Goal: Task Accomplishment & Management: Use online tool/utility

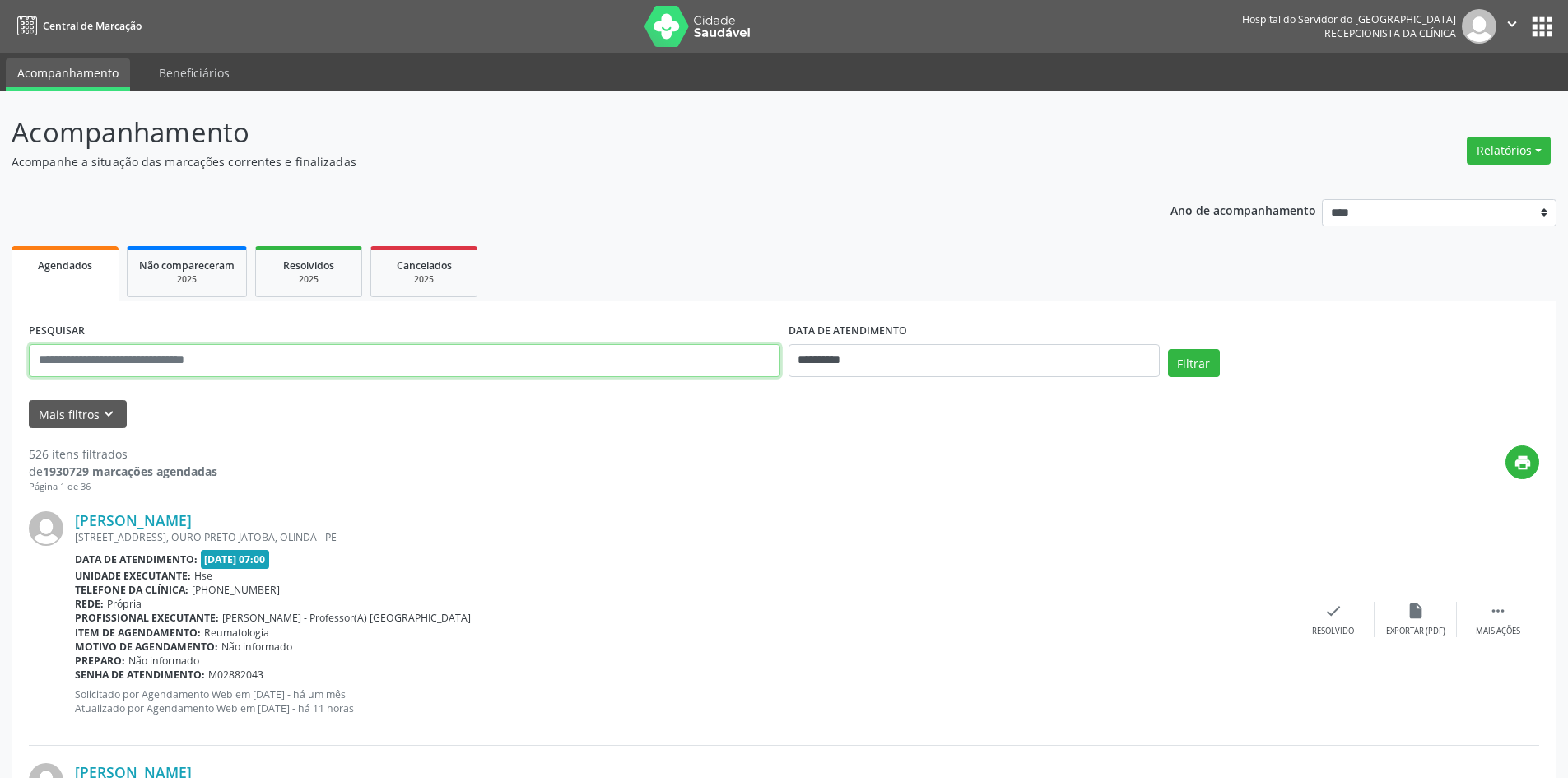
click at [353, 363] on input "text" at bounding box center [404, 361] width 751 height 33
click at [140, 357] on input "**********" at bounding box center [404, 361] width 751 height 33
type input "**********"
drag, startPoint x: 797, startPoint y: 358, endPoint x: 864, endPoint y: 361, distance: 67.1
click at [864, 361] on input "**********" at bounding box center [974, 361] width 372 height 33
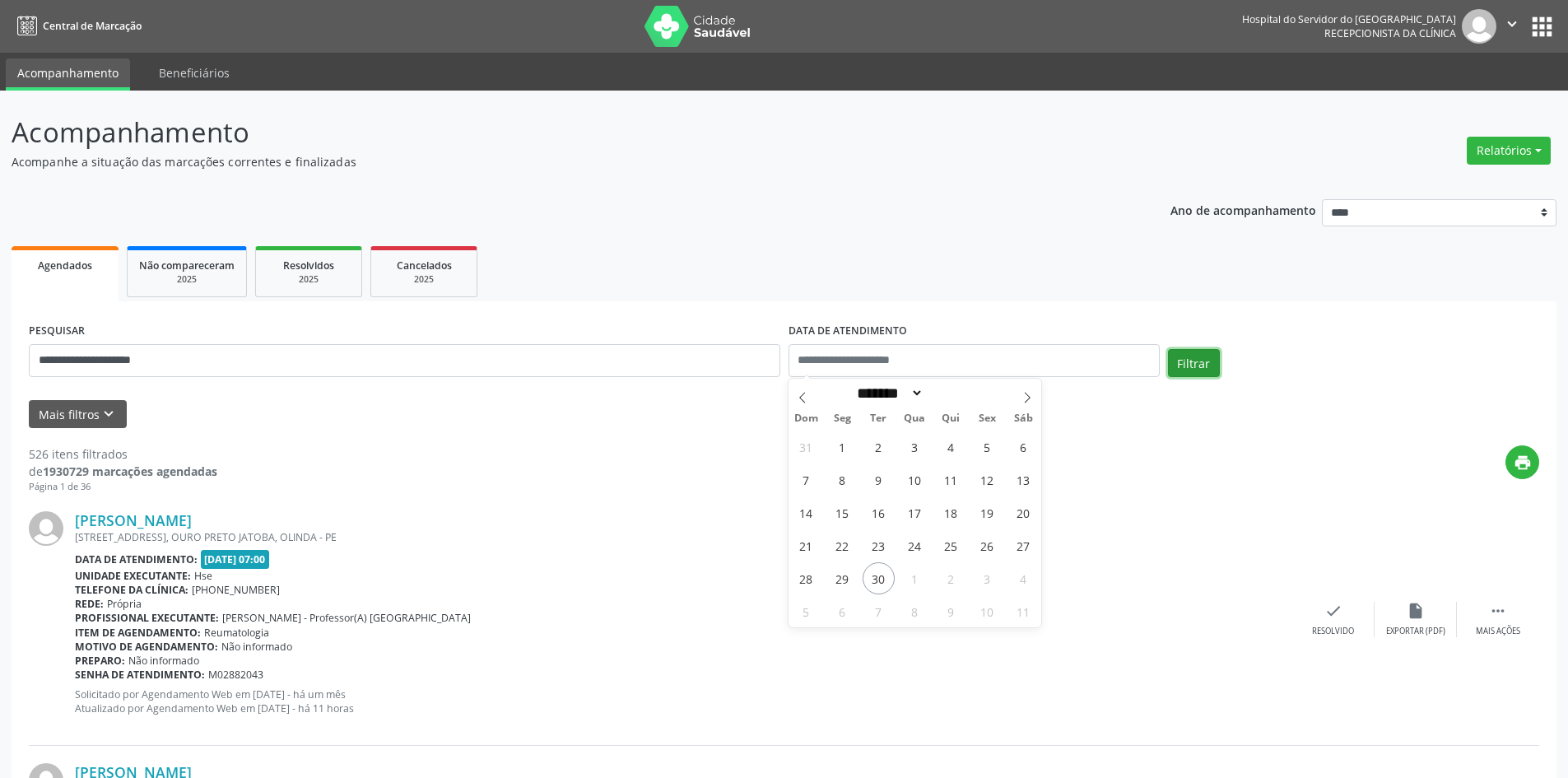
click at [1194, 365] on button "Filtrar" at bounding box center [1194, 363] width 52 height 28
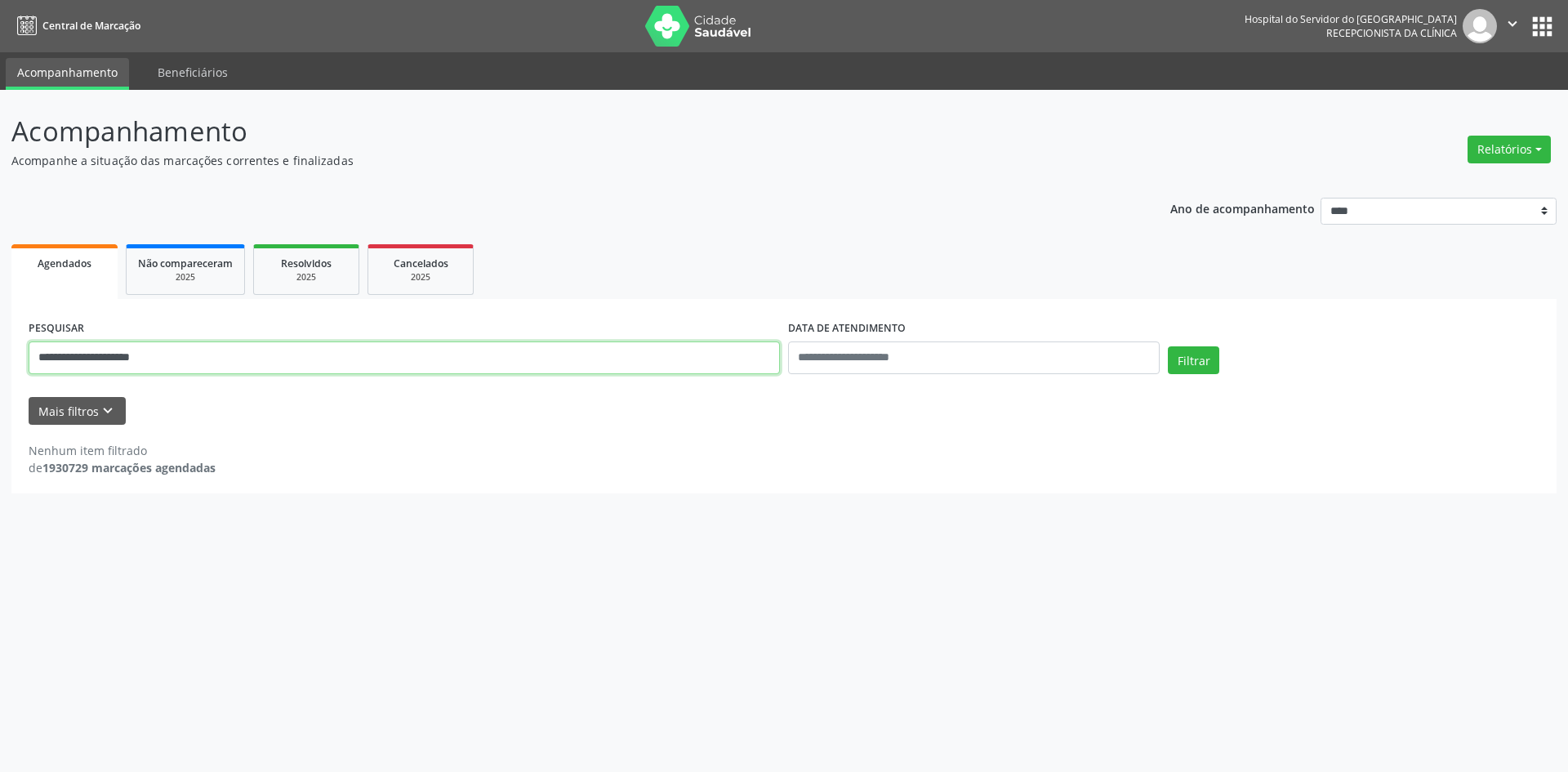
drag, startPoint x: 39, startPoint y: 353, endPoint x: 179, endPoint y: 355, distance: 140.0
click at [177, 355] on input "**********" at bounding box center [405, 358] width 752 height 33
type input "**********"
click at [1193, 357] on button "Filtrar" at bounding box center [1193, 360] width 52 height 28
click at [1486, 146] on button "Relatórios" at bounding box center [1509, 149] width 83 height 28
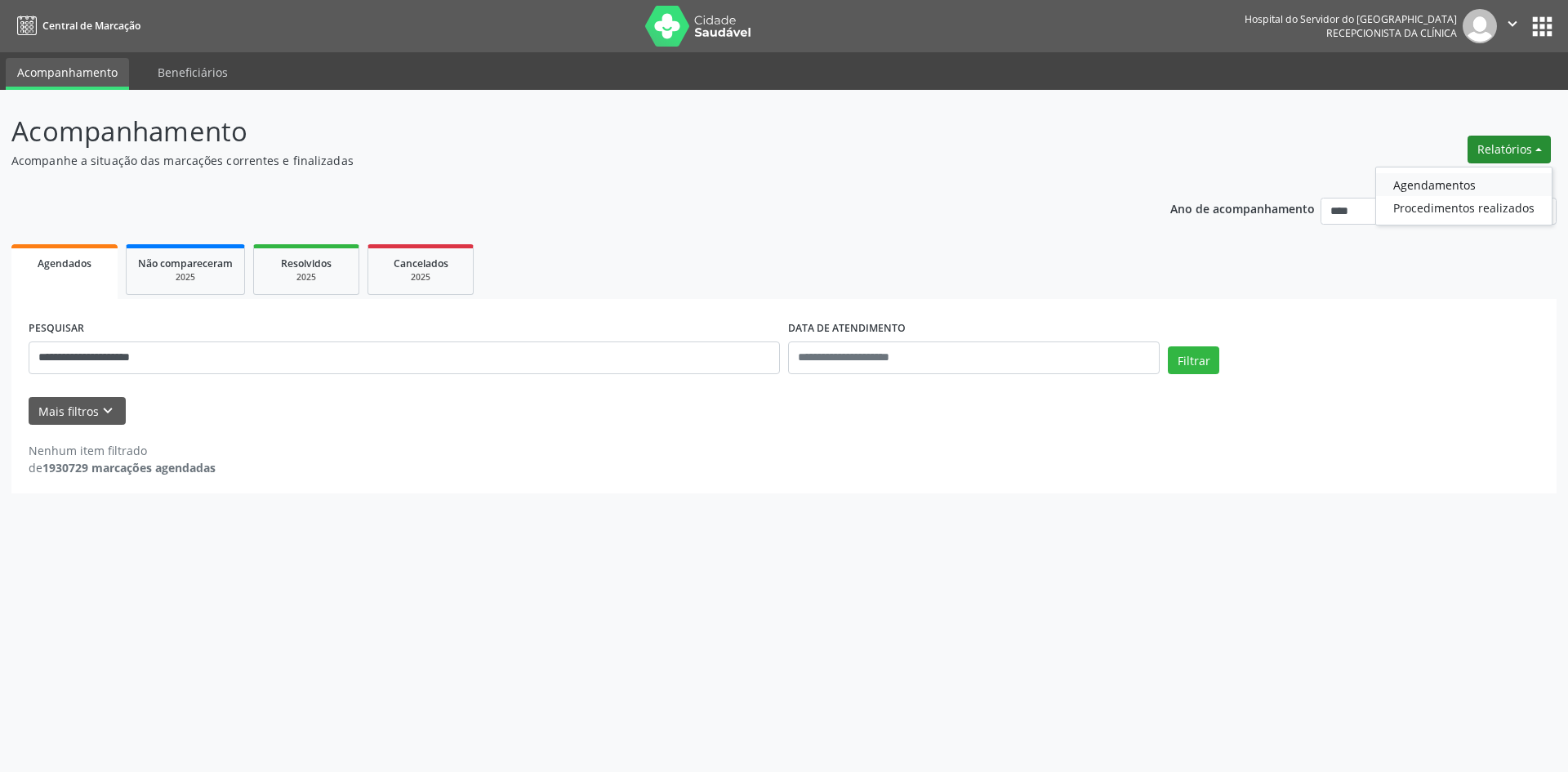
click at [1444, 185] on link "Agendamentos" at bounding box center [1464, 184] width 175 height 23
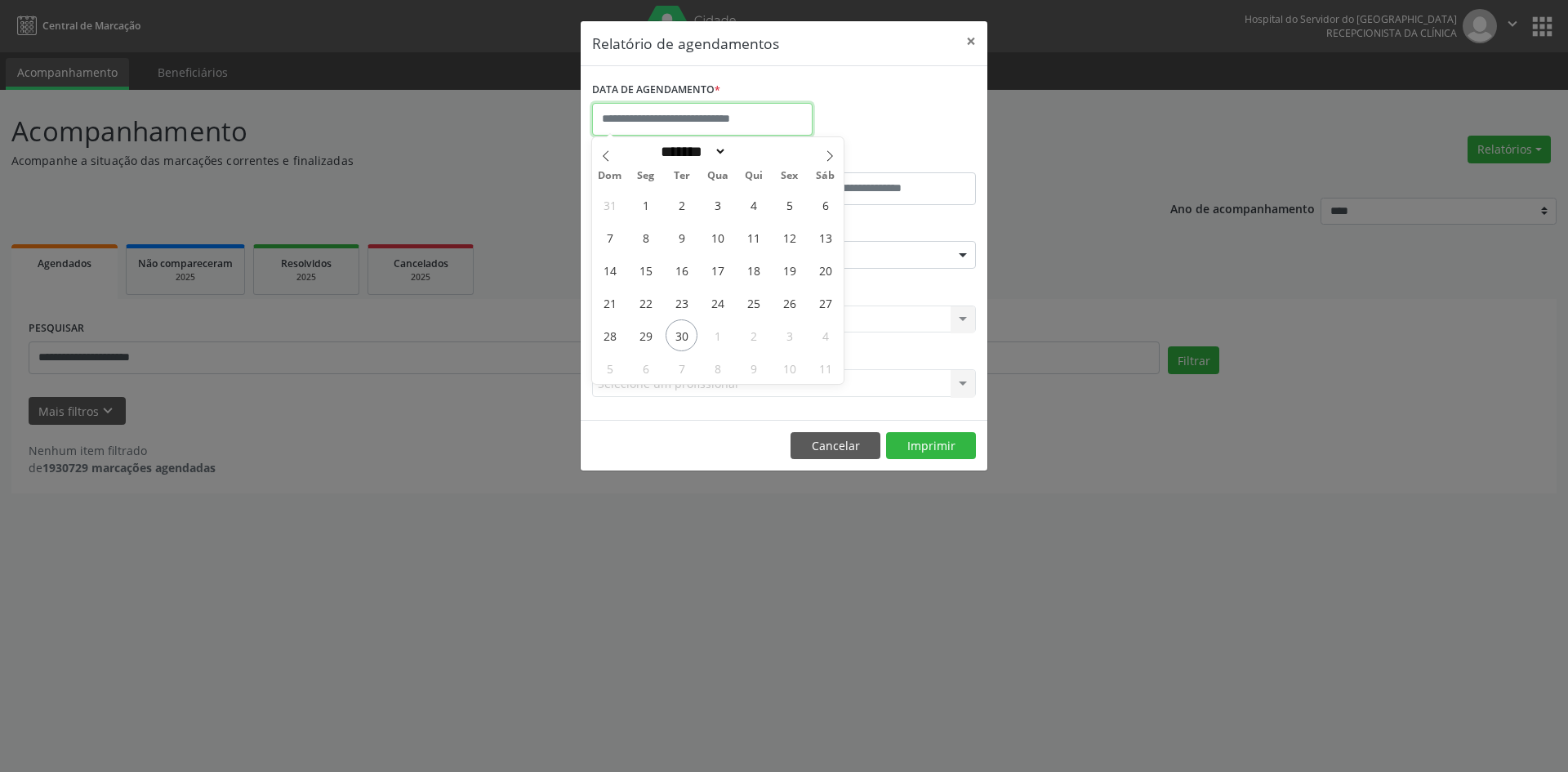
click at [700, 123] on input "text" at bounding box center [702, 119] width 221 height 33
click at [829, 154] on icon at bounding box center [830, 155] width 12 height 12
select select "*"
click at [711, 201] on span "1" at bounding box center [717, 204] width 32 height 32
type input "**********"
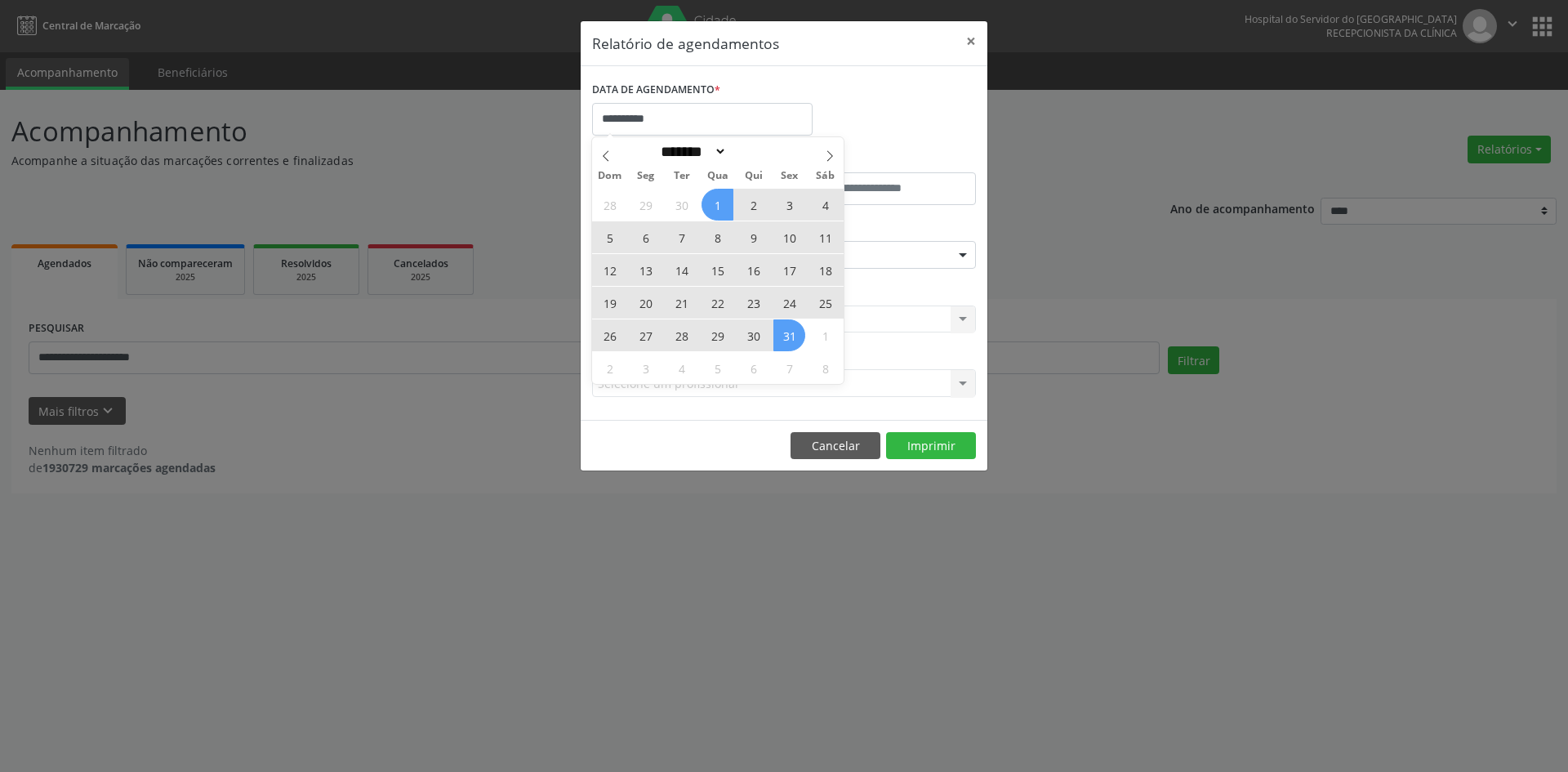
drag, startPoint x: 712, startPoint y: 201, endPoint x: 786, endPoint y: 341, distance: 158.4
click at [786, 341] on div "28 29 30 1 2 3 4 5 6 7 8 9 10 11 12 13 14 15 16 17 18 19 20 21 22 23 24 25 26 2…" at bounding box center [718, 286] width 251 height 196
click at [786, 341] on span "31" at bounding box center [789, 334] width 32 height 32
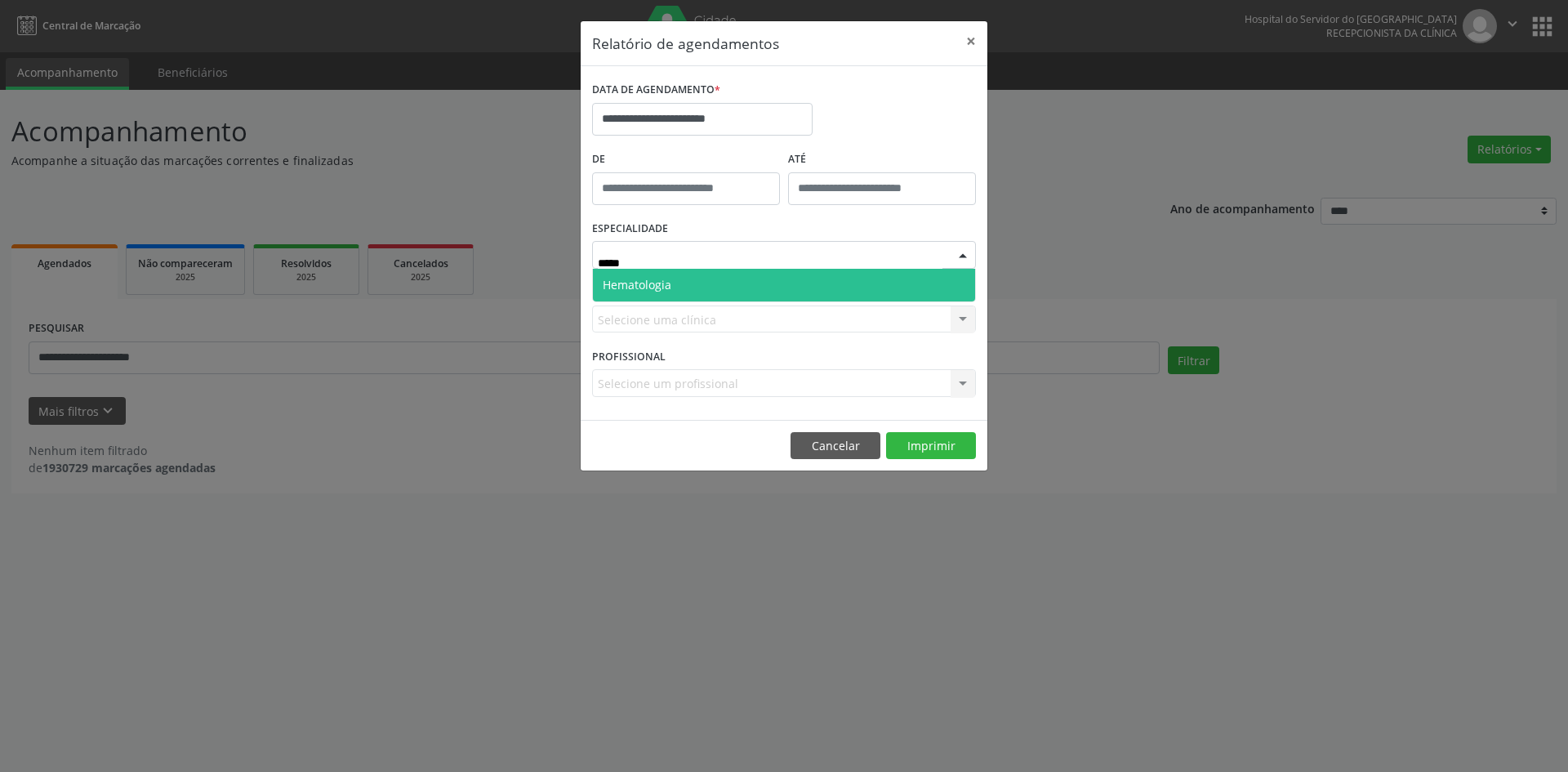
click at [745, 282] on span "Hematologia" at bounding box center [784, 285] width 382 height 33
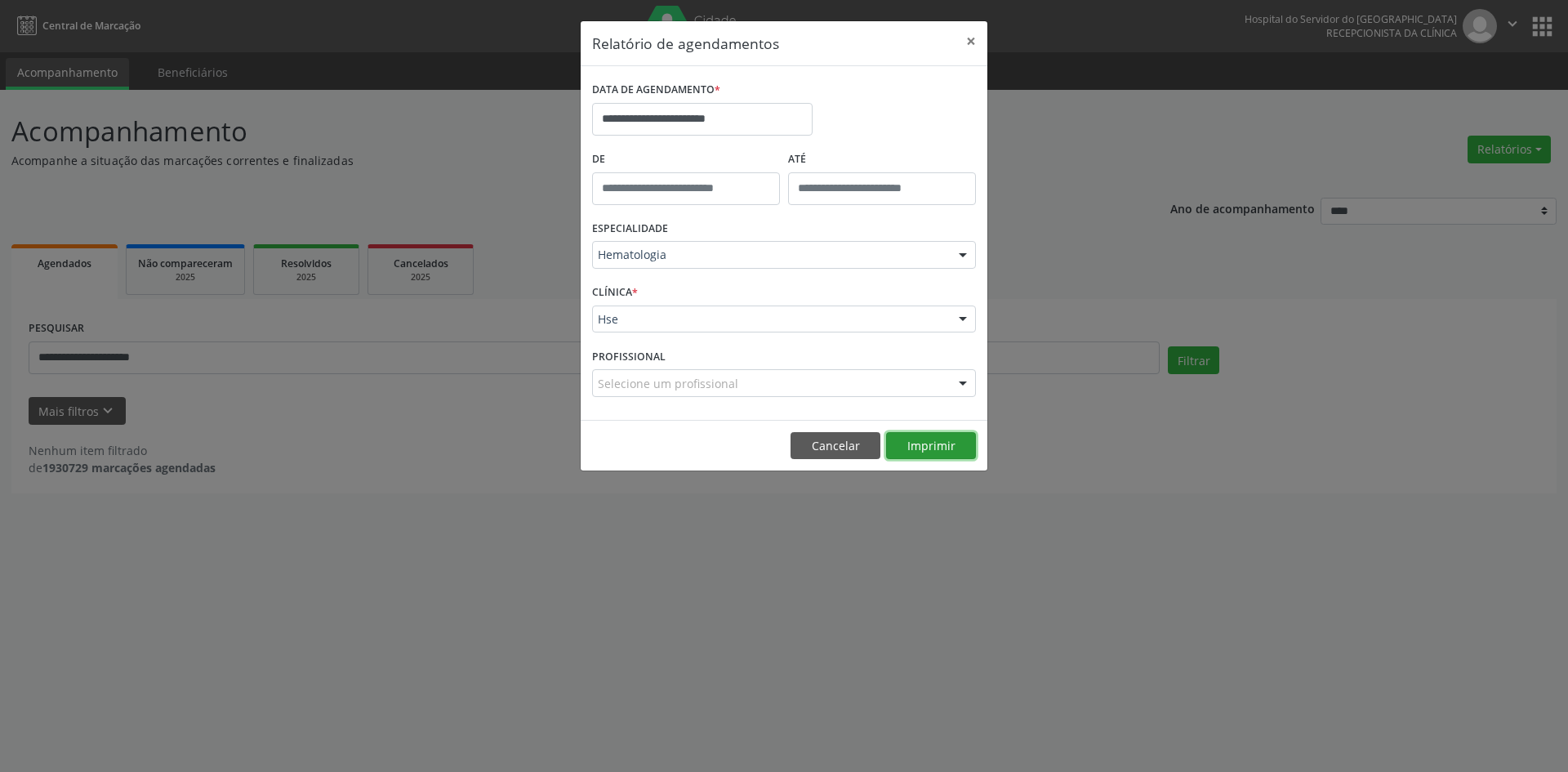
click at [936, 447] on button "Imprimir" at bounding box center [931, 446] width 89 height 28
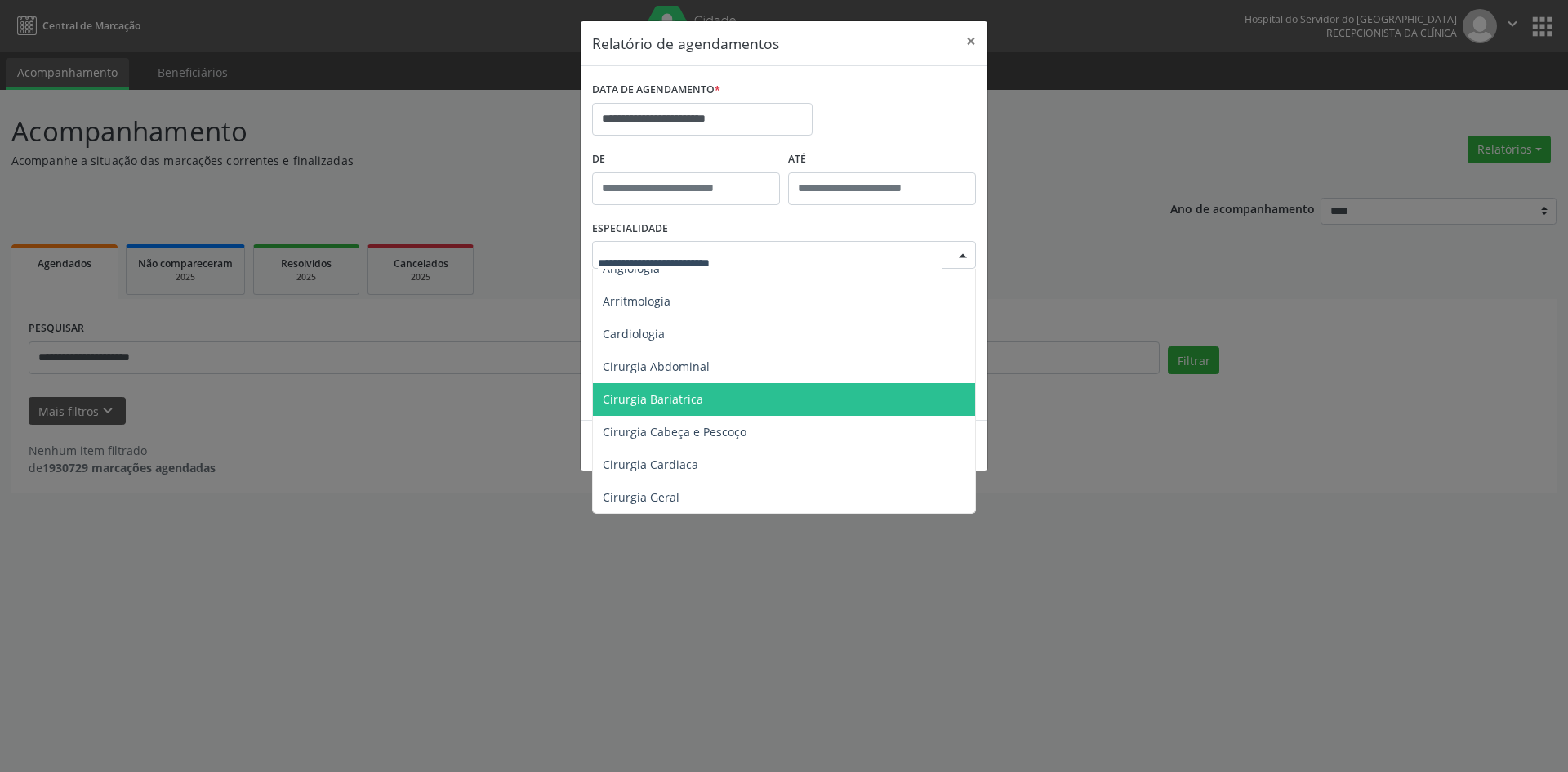
scroll to position [164, 0]
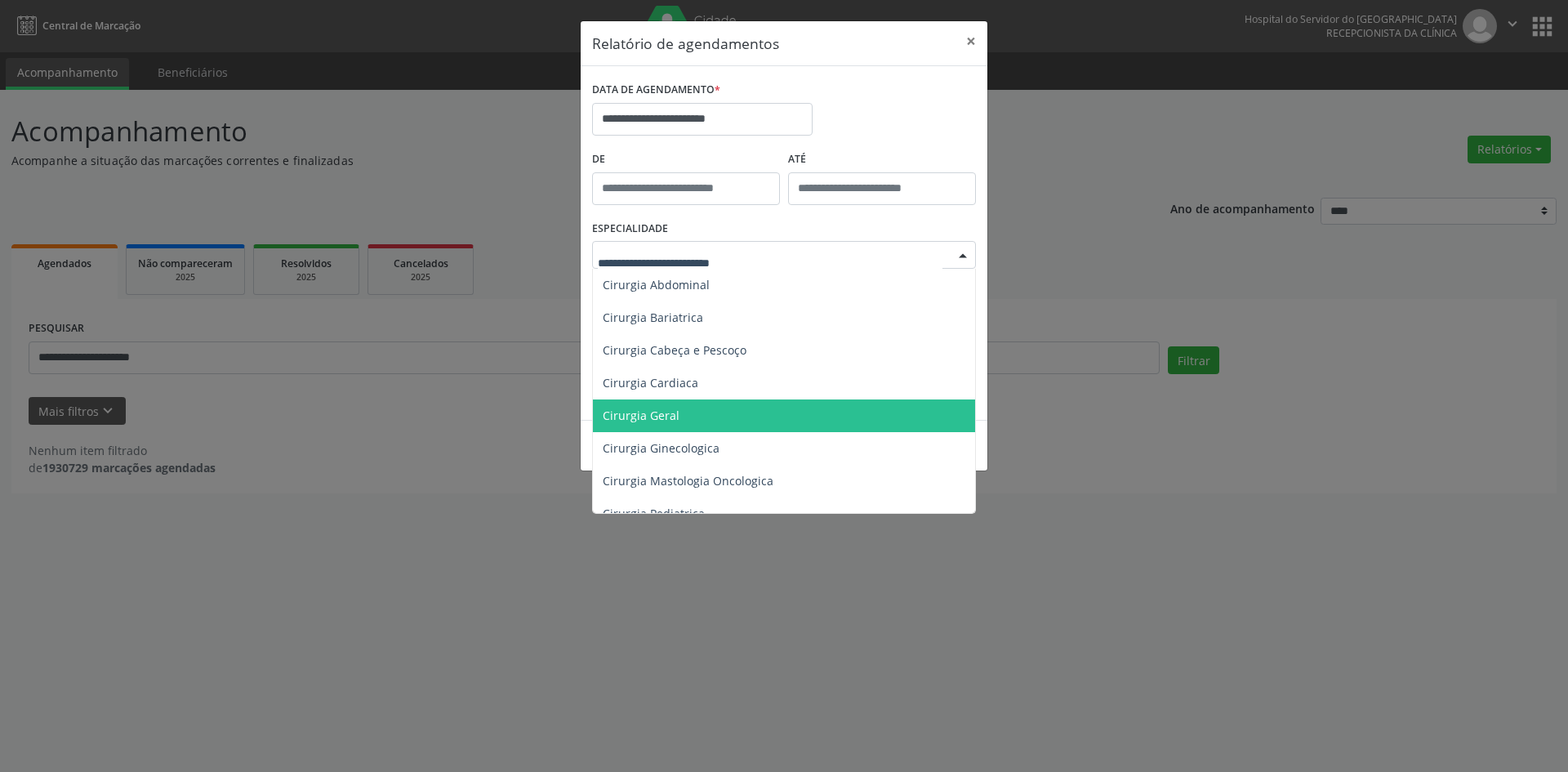
click at [737, 410] on span "Cirurgia Geral" at bounding box center [785, 416] width 385 height 33
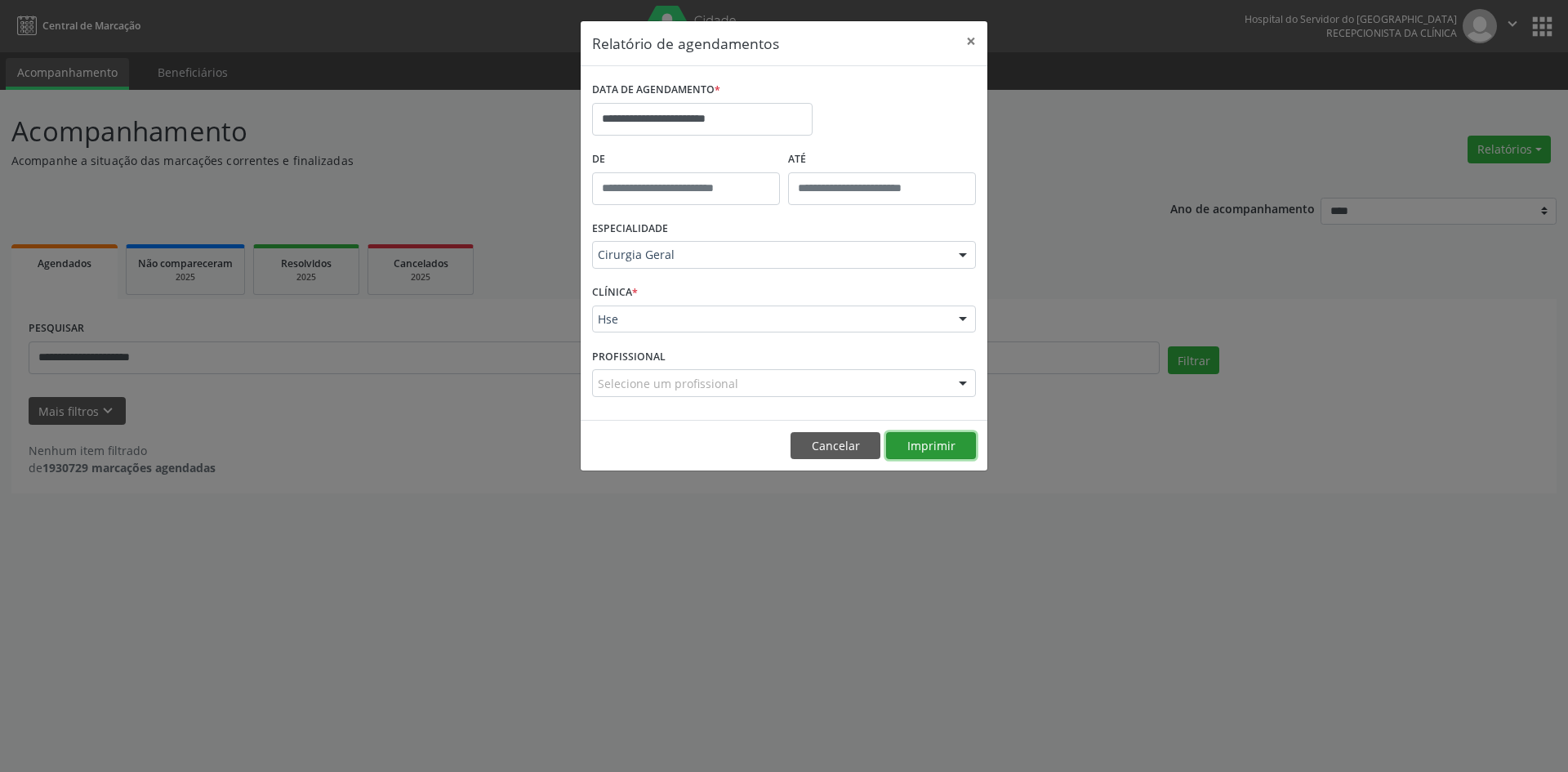
click at [920, 443] on button "Imprimir" at bounding box center [931, 446] width 89 height 28
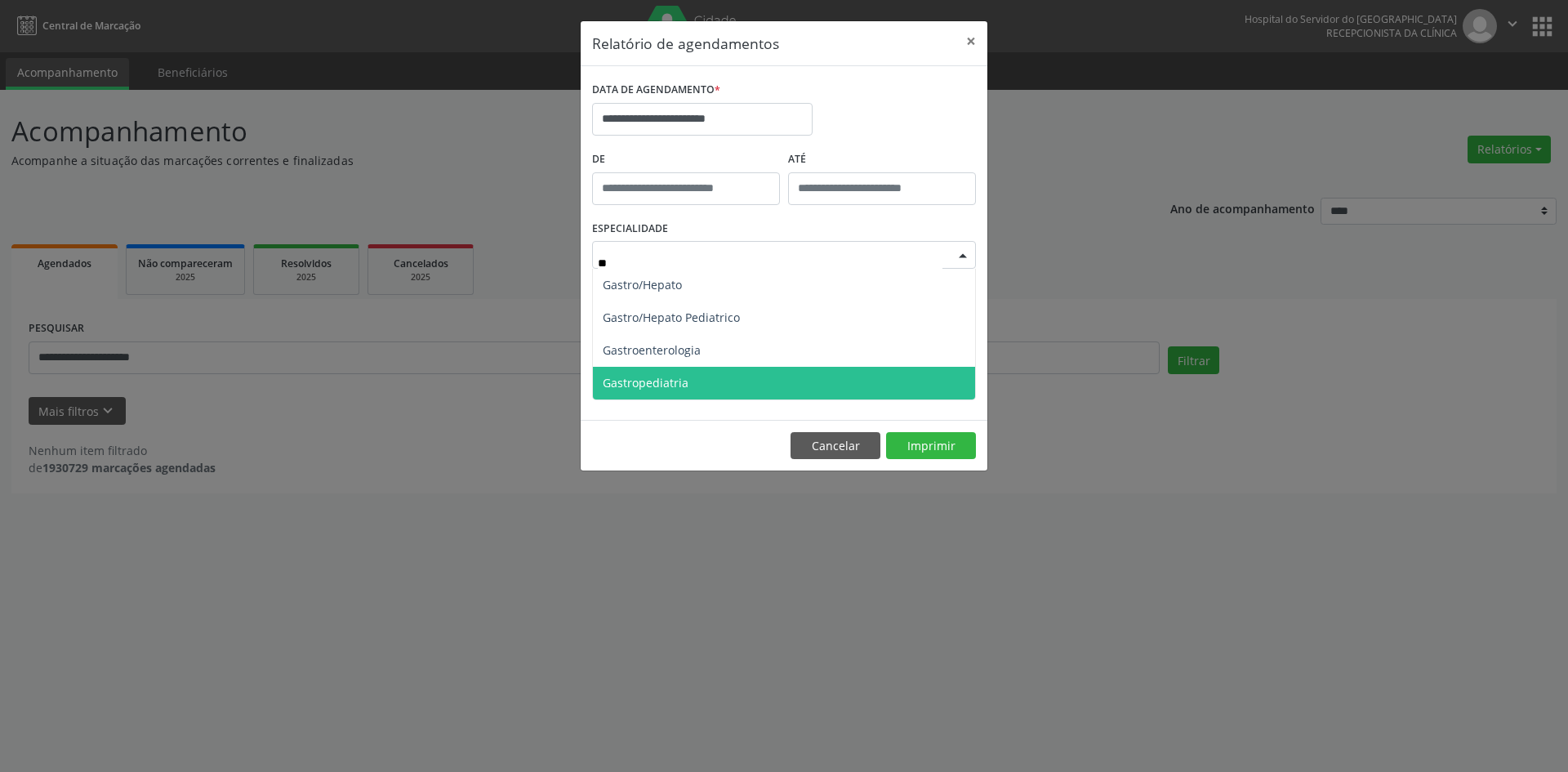
scroll to position [0, 0]
type input "****"
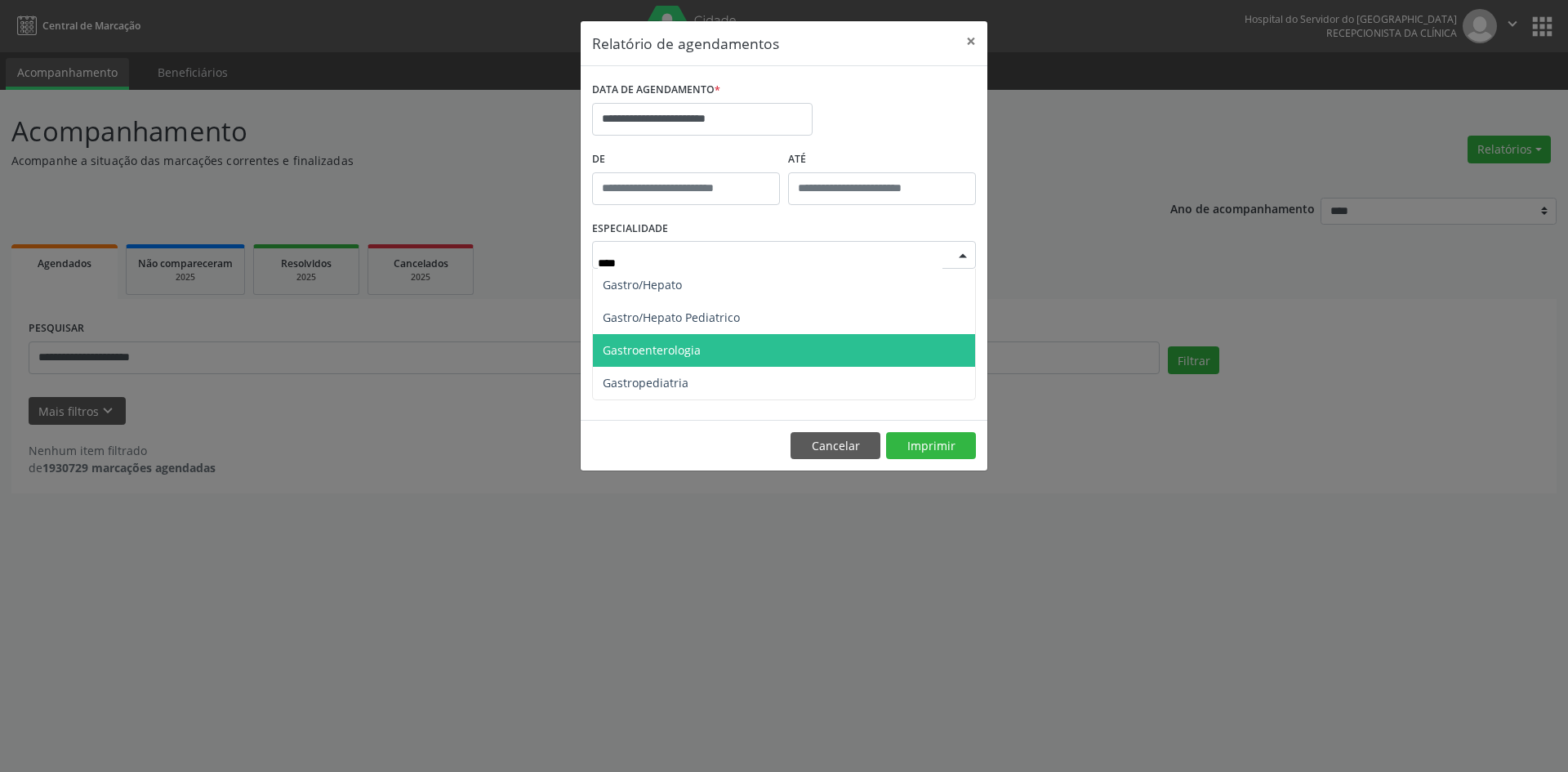
click at [752, 351] on span "Gastroenterologia" at bounding box center [784, 351] width 382 height 33
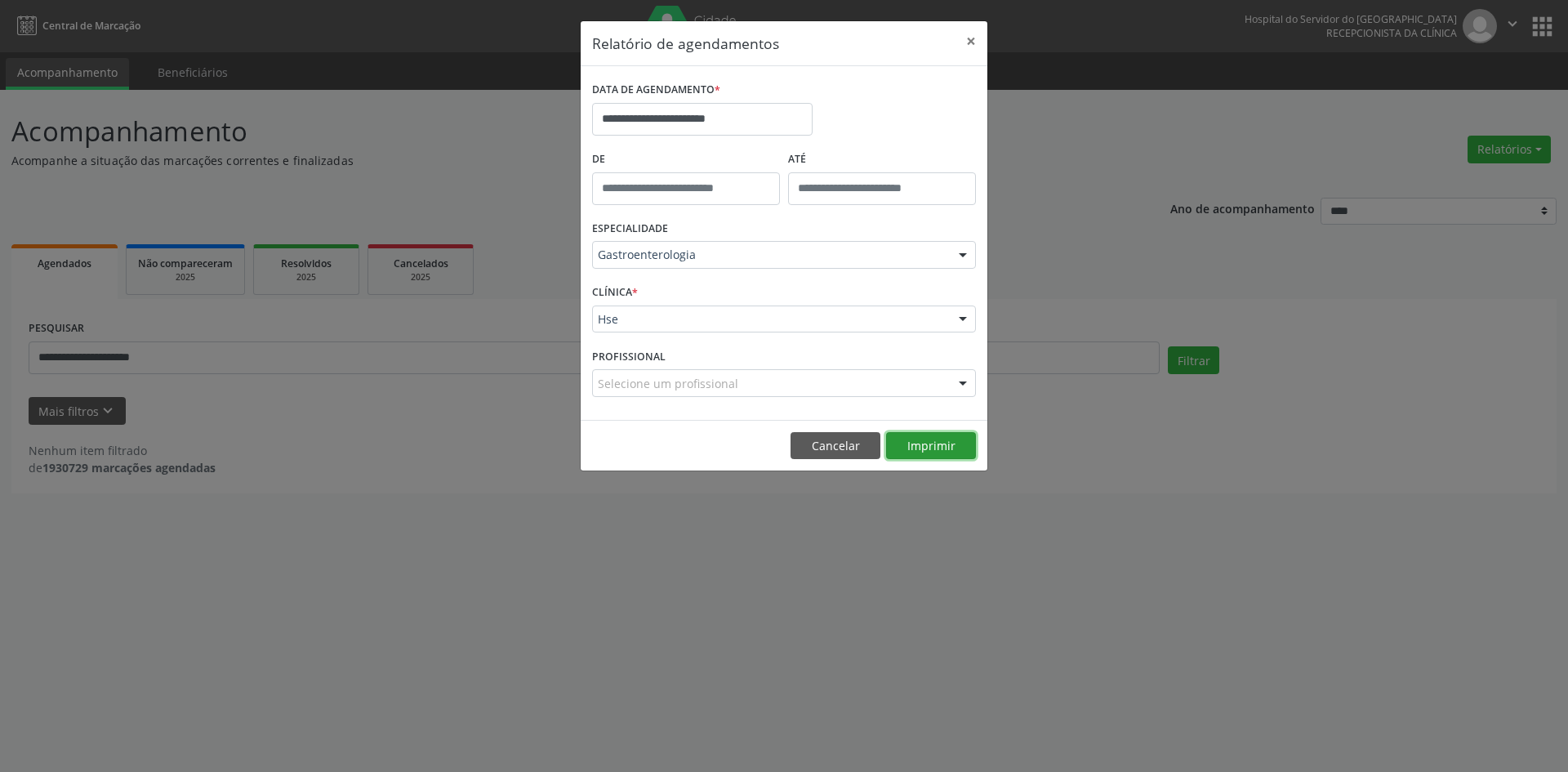
click at [935, 444] on button "Imprimir" at bounding box center [931, 446] width 89 height 28
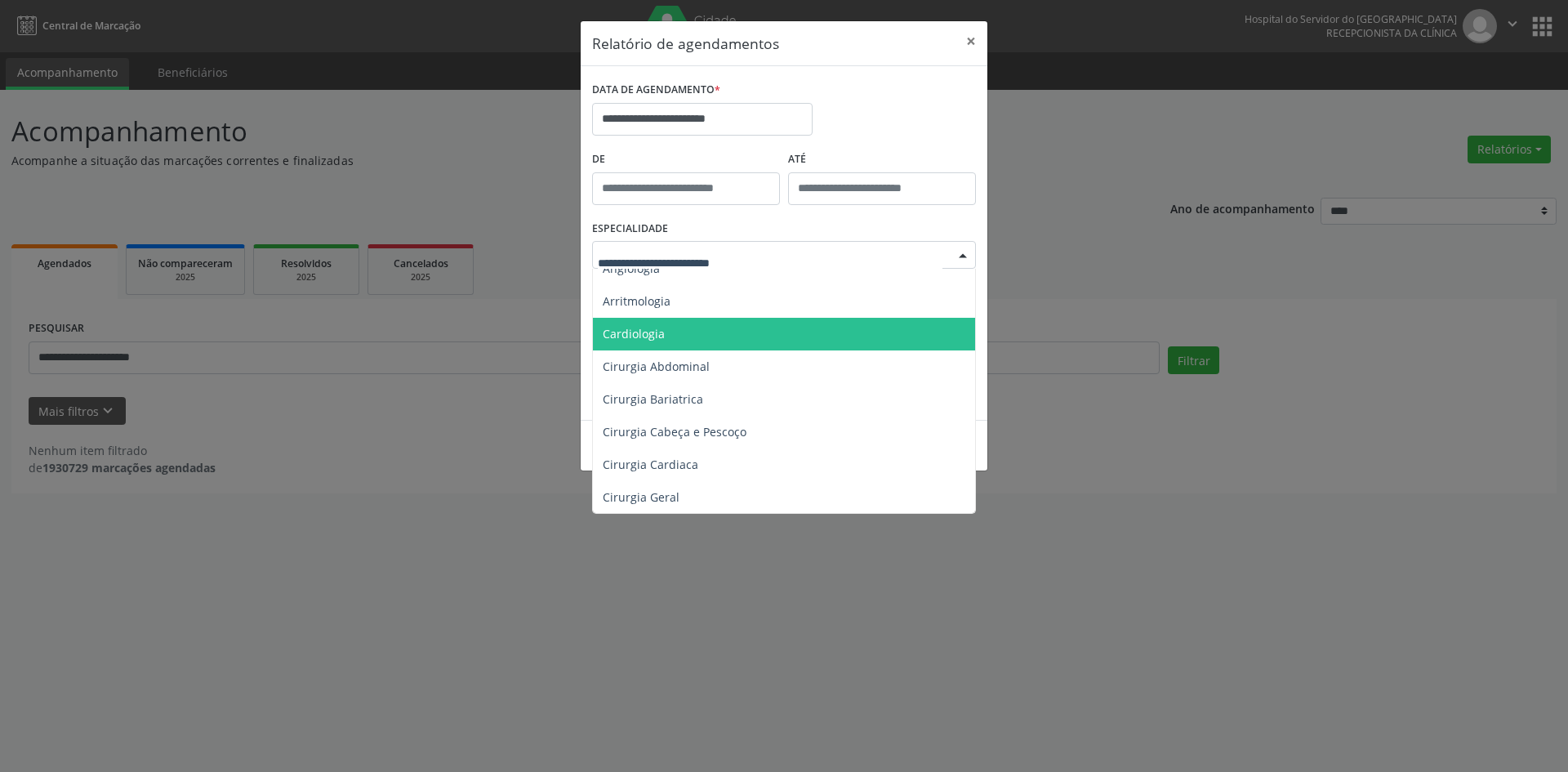
scroll to position [164, 0]
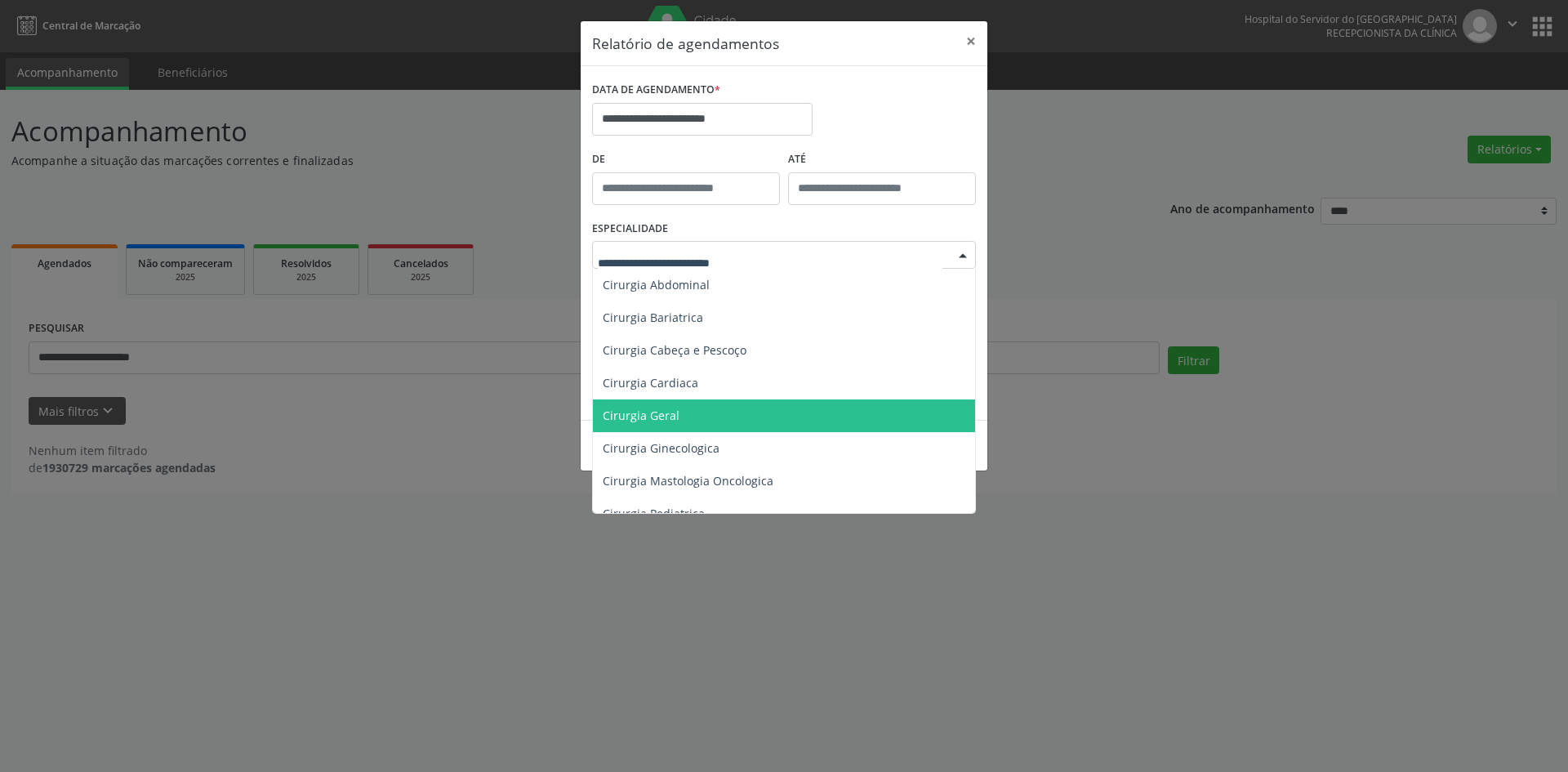
click at [688, 413] on span "Cirurgia Geral" at bounding box center [785, 416] width 385 height 33
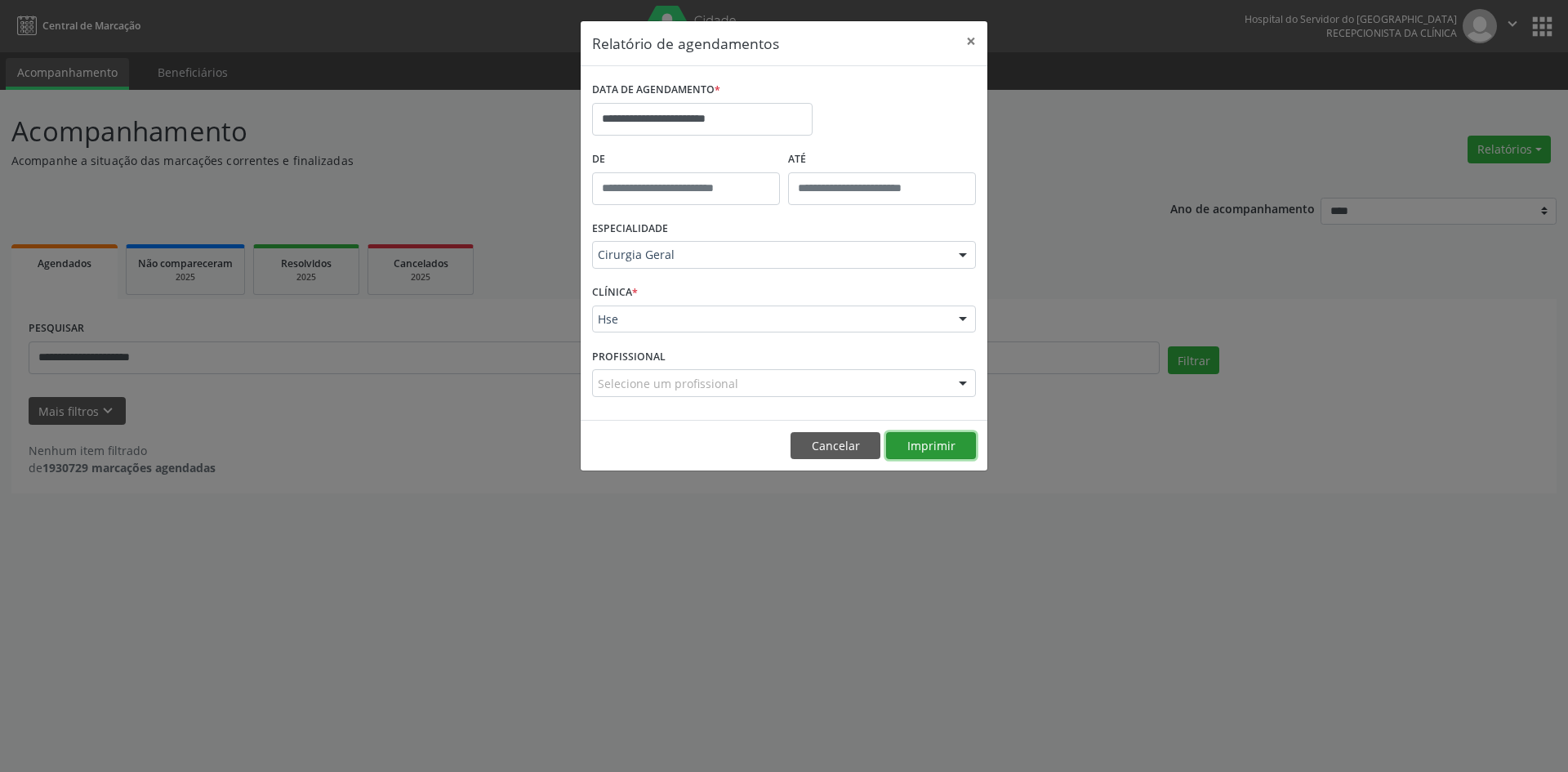
click at [932, 446] on button "Imprimir" at bounding box center [931, 446] width 89 height 28
click at [934, 445] on button "Imprimir" at bounding box center [931, 446] width 89 height 28
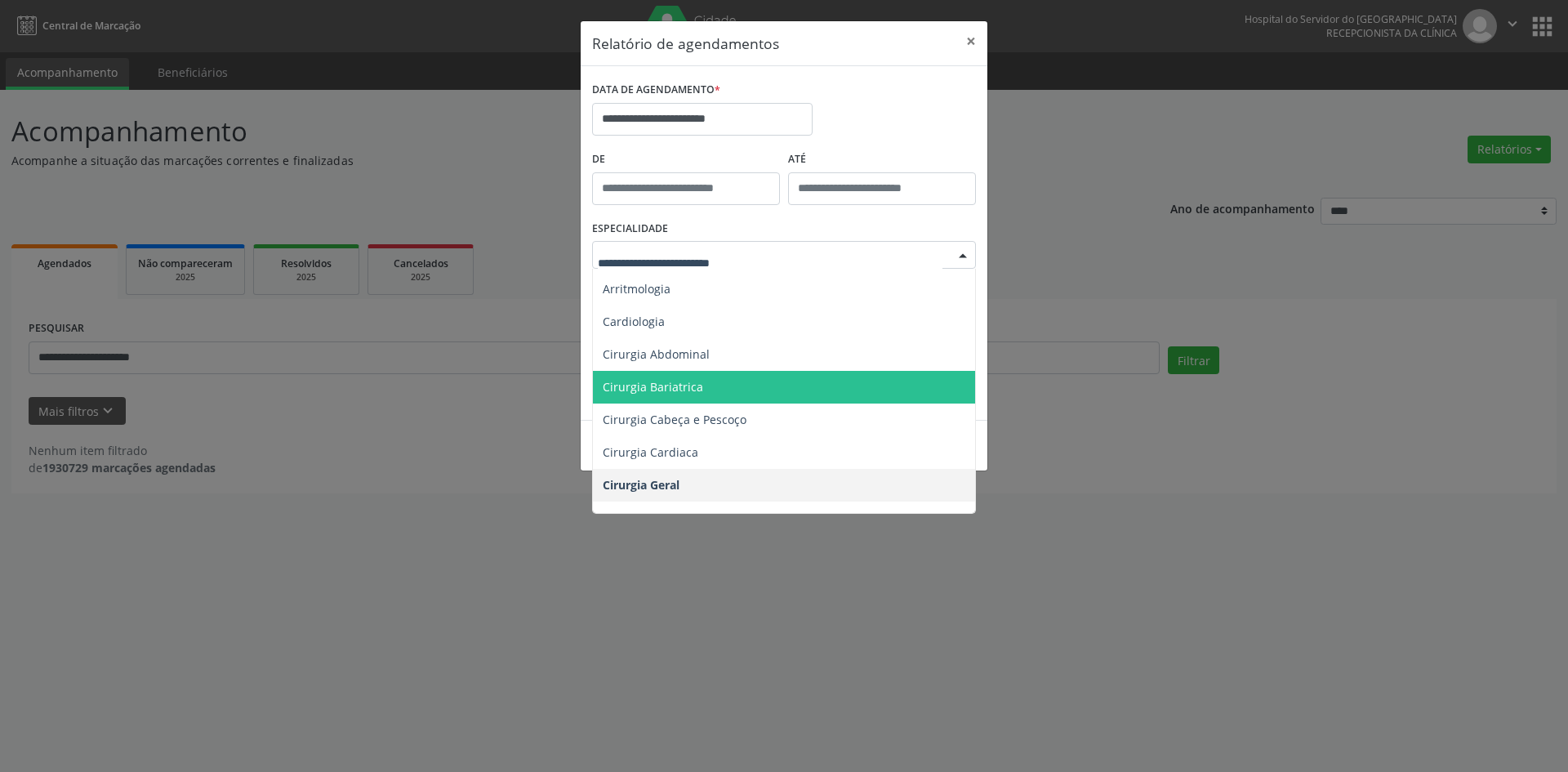
scroll to position [0, 0]
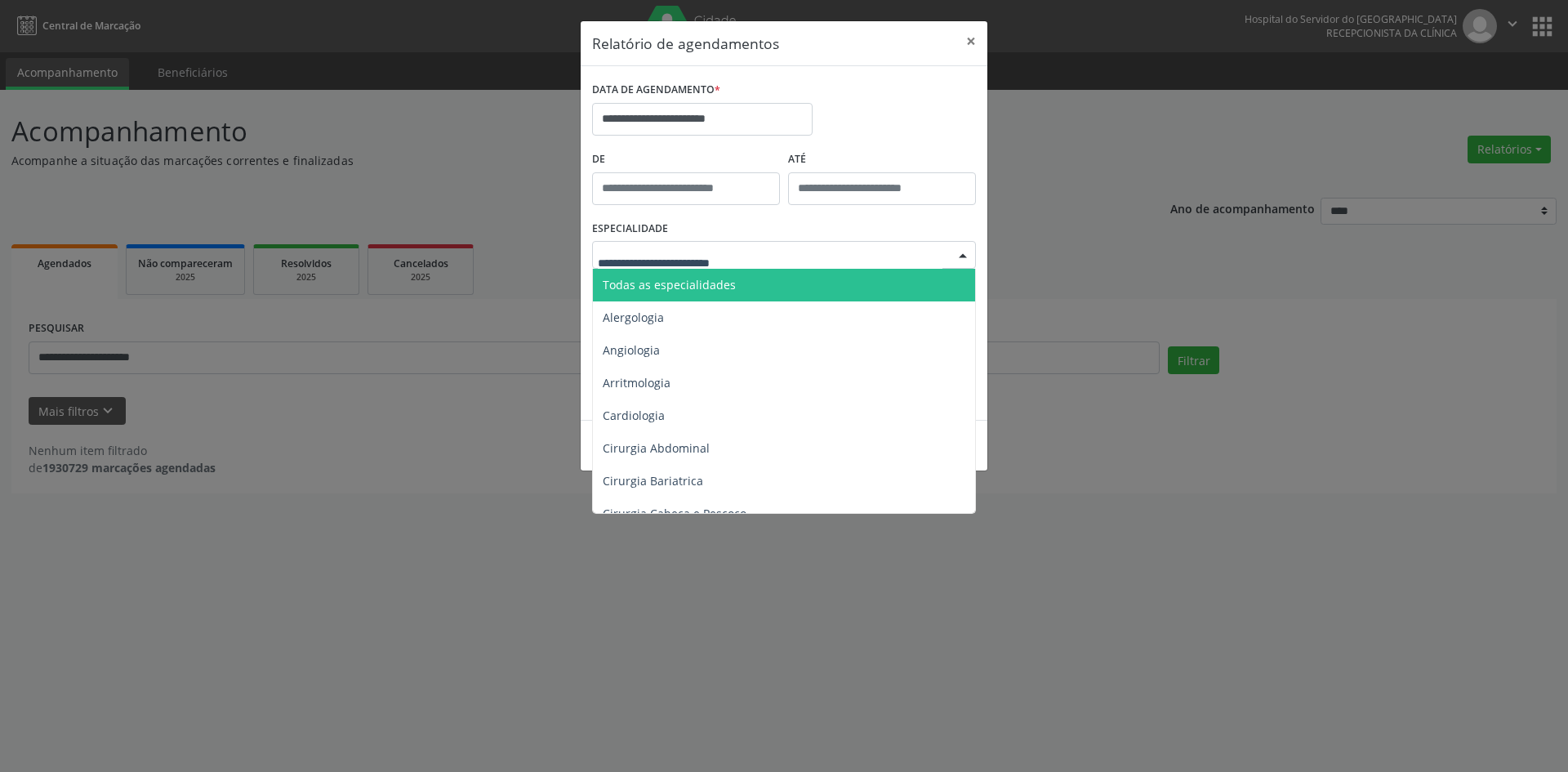
click at [863, 292] on span "Todas as especialidades" at bounding box center [785, 285] width 385 height 33
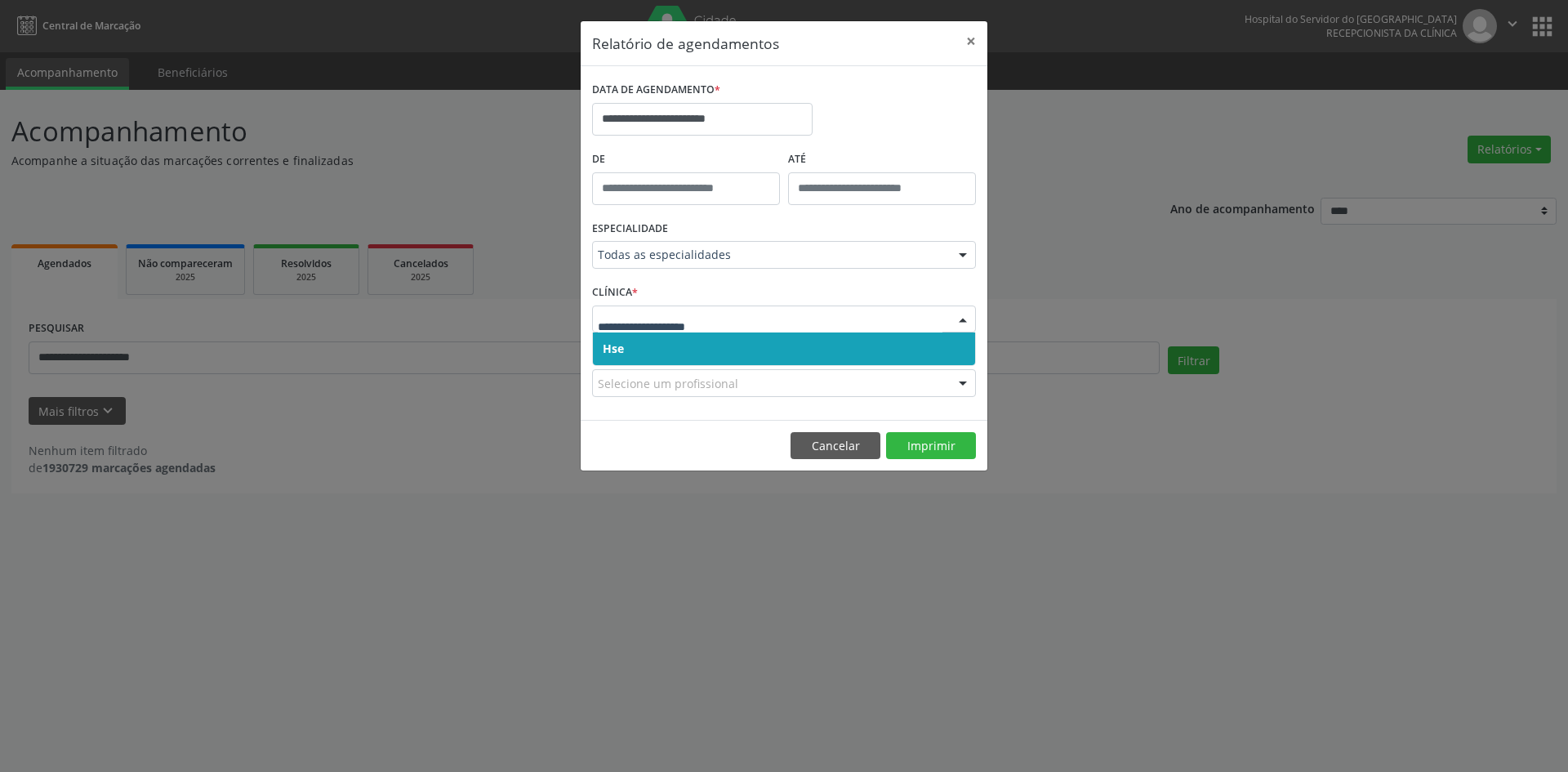
click at [873, 349] on span "Hse" at bounding box center [784, 349] width 382 height 33
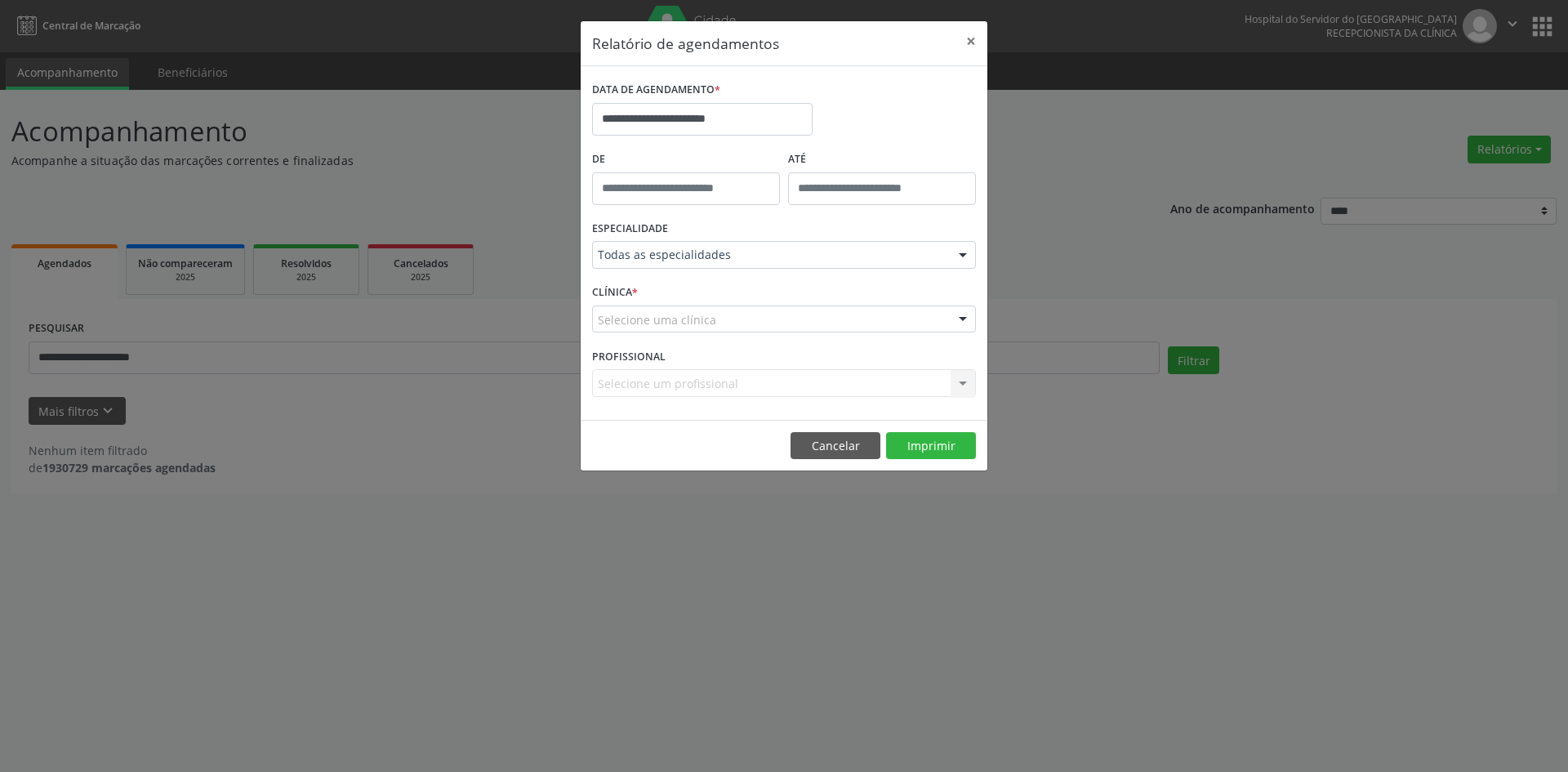
click at [878, 312] on div "Selecione uma clínica" at bounding box center [784, 319] width 384 height 28
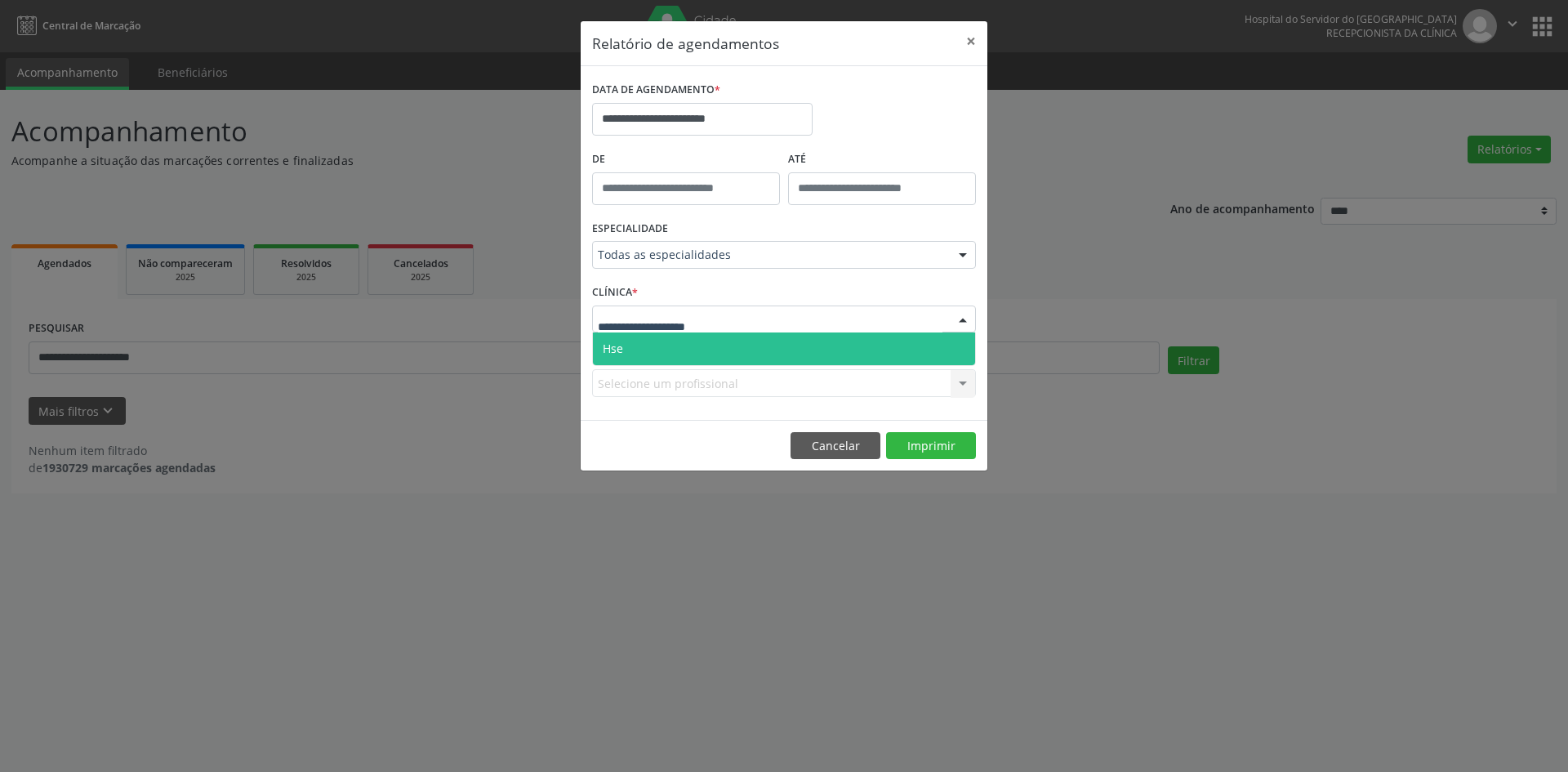
click at [880, 347] on span "Hse" at bounding box center [784, 349] width 382 height 33
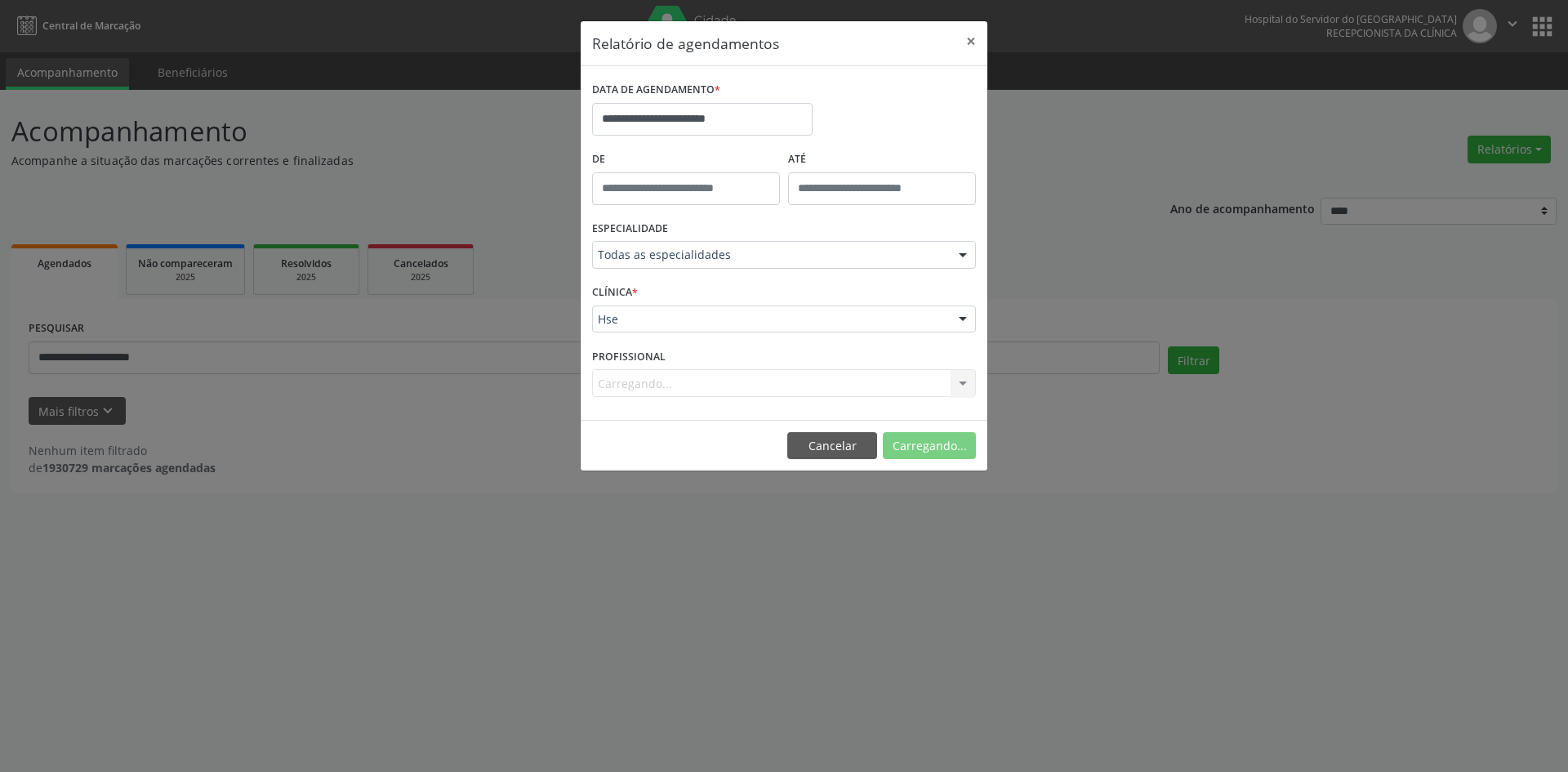
click at [964, 384] on div "Carregando... Todos os profissionais [PERSON_NAME] Interaminense Junior [PERSON…" at bounding box center [784, 383] width 384 height 28
click at [964, 384] on div at bounding box center [962, 383] width 24 height 28
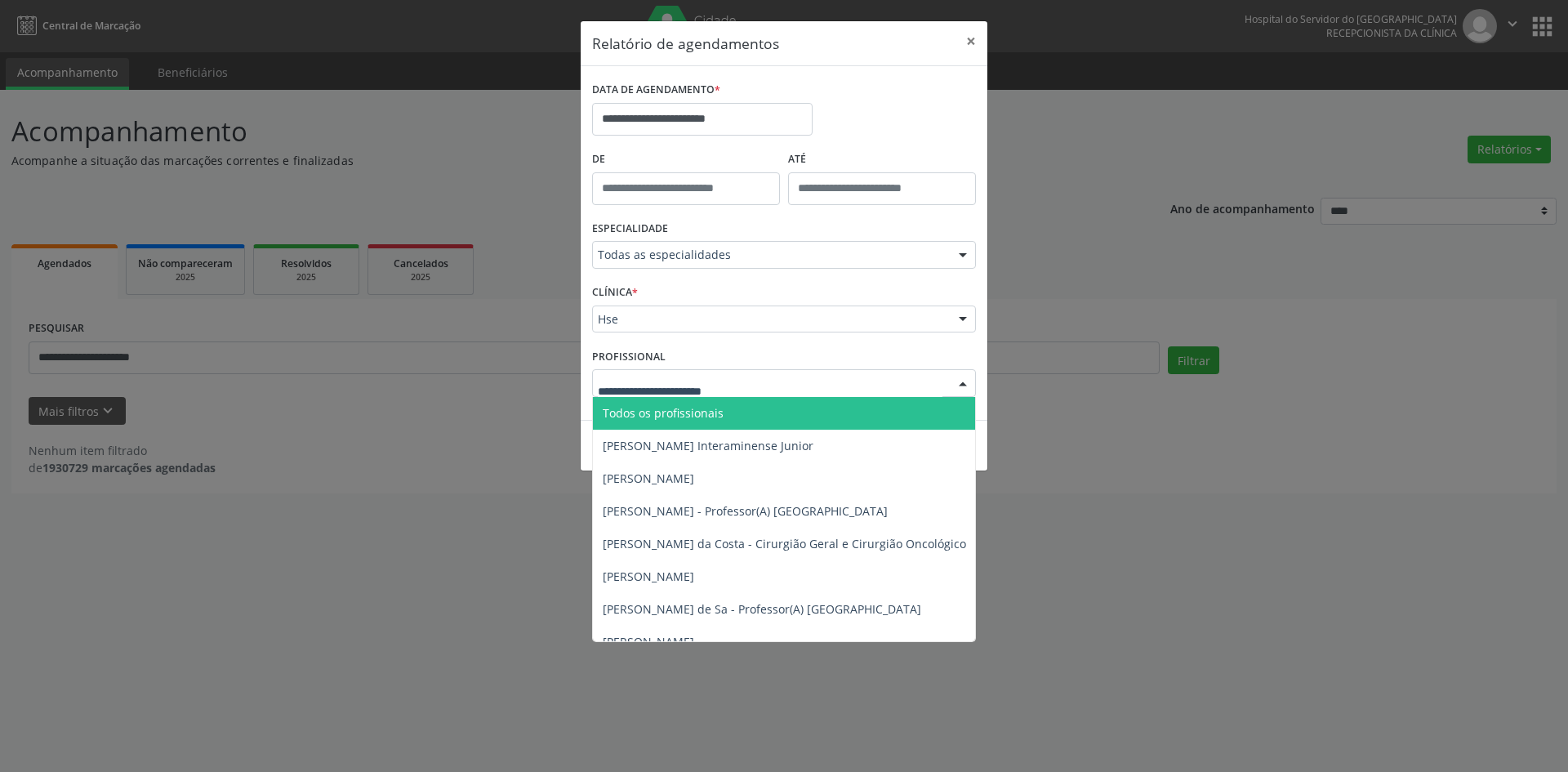
type input "*"
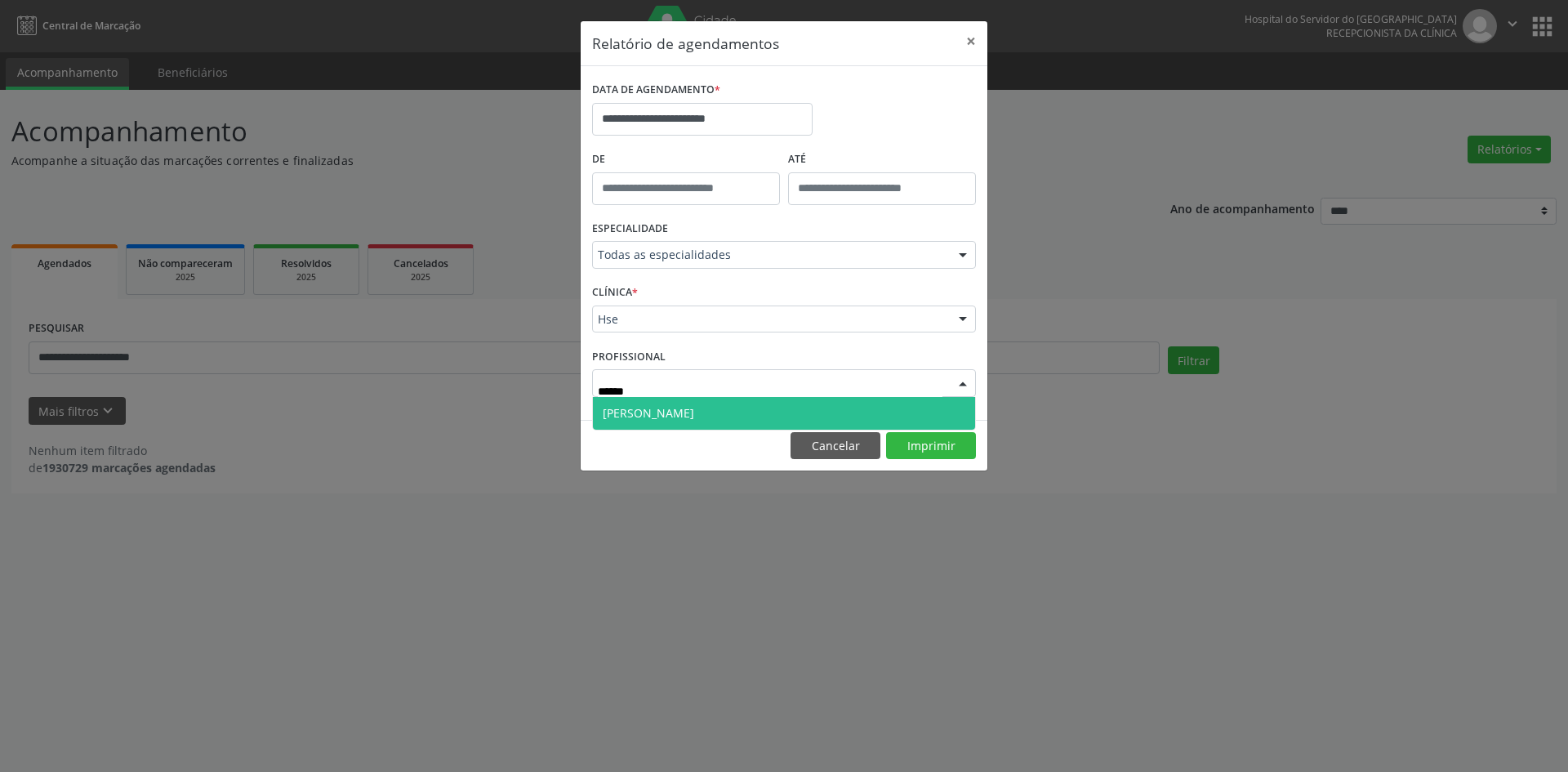
type input "*******"
click at [692, 412] on span "[PERSON_NAME]" at bounding box center [648, 412] width 91 height 15
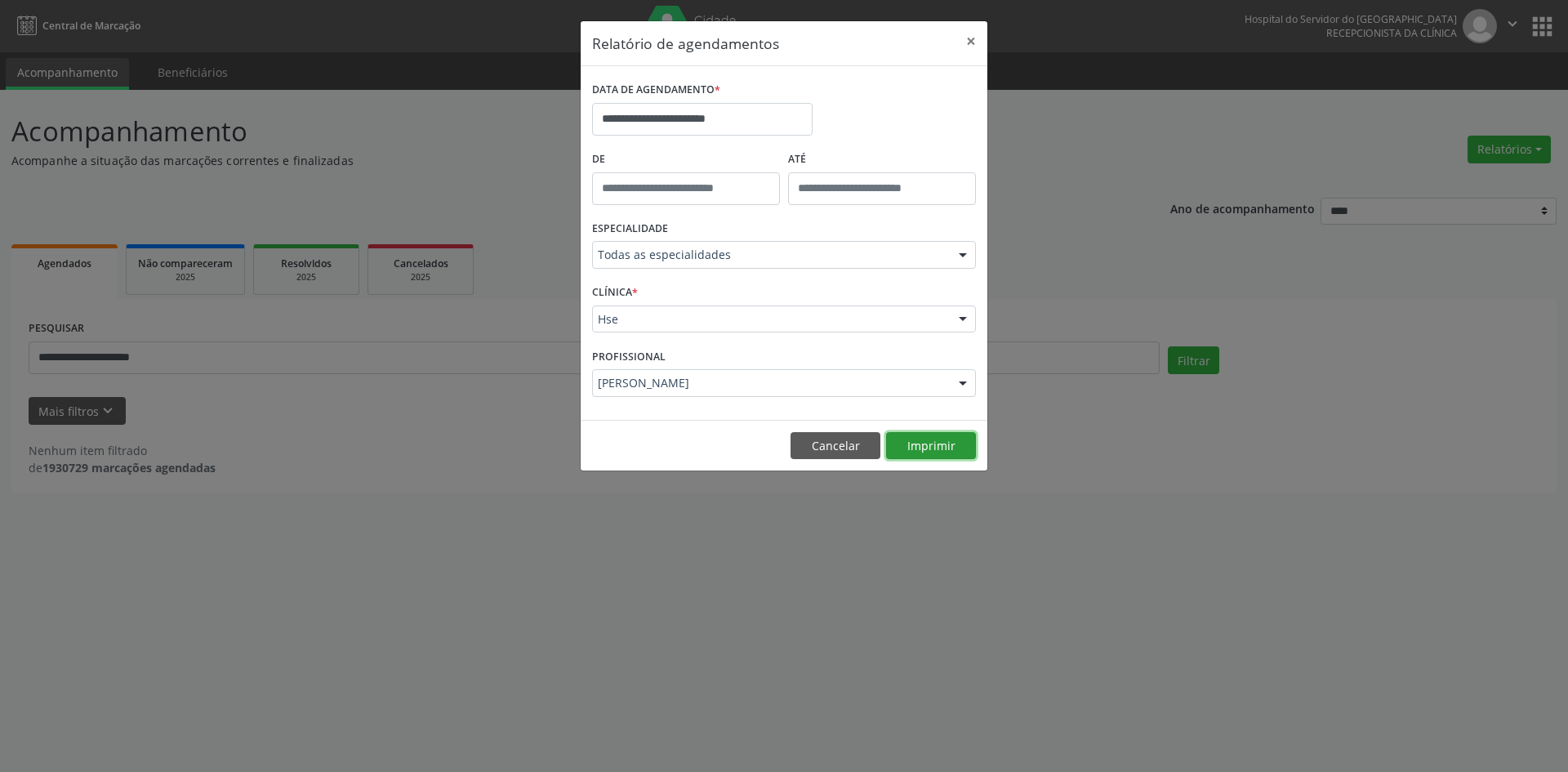
click at [925, 445] on button "Imprimir" at bounding box center [931, 446] width 89 height 28
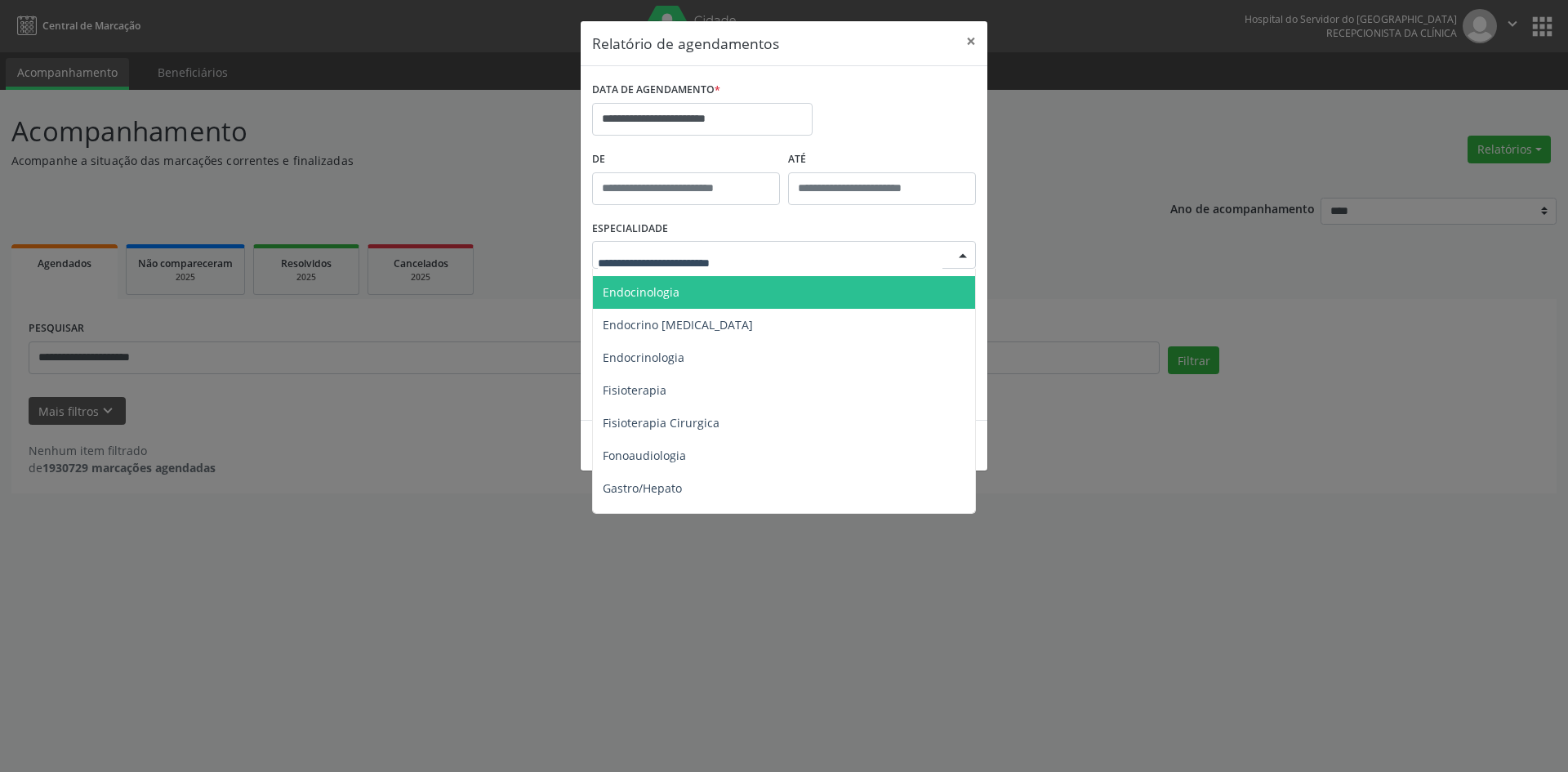
scroll to position [817, 0]
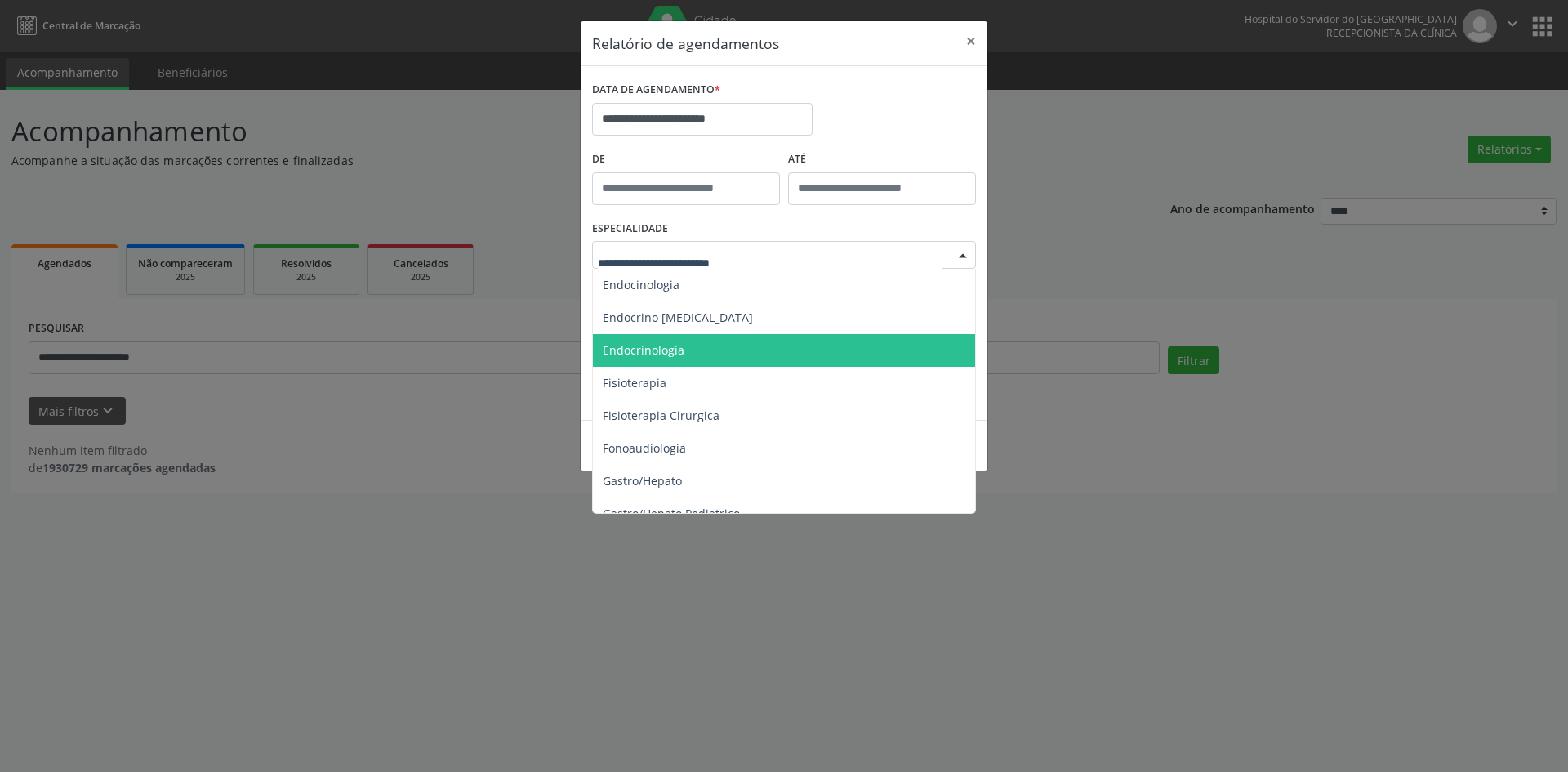
click at [728, 353] on span "Endocrinologia" at bounding box center [785, 351] width 385 height 33
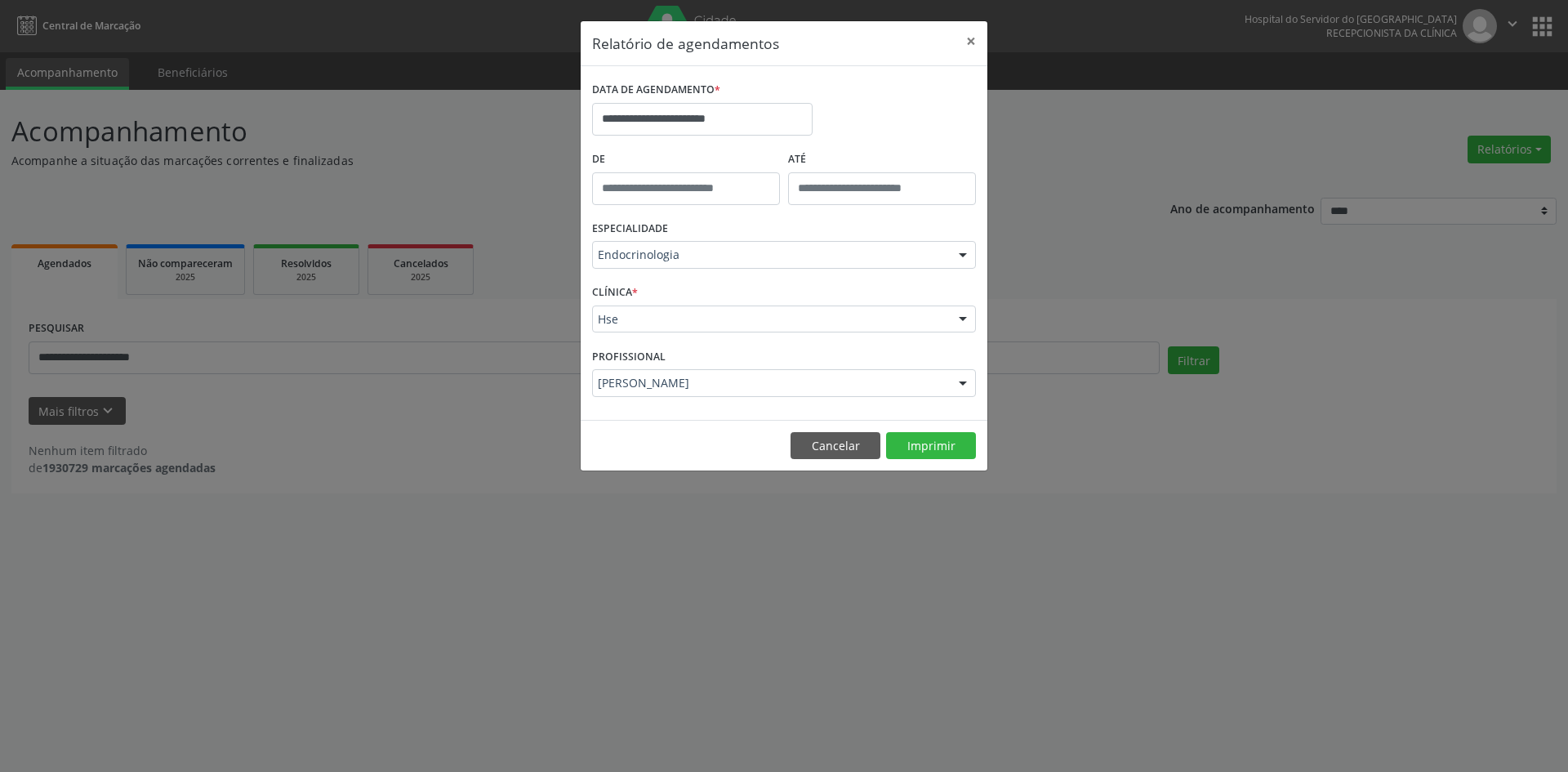
click at [962, 381] on div at bounding box center [962, 383] width 24 height 28
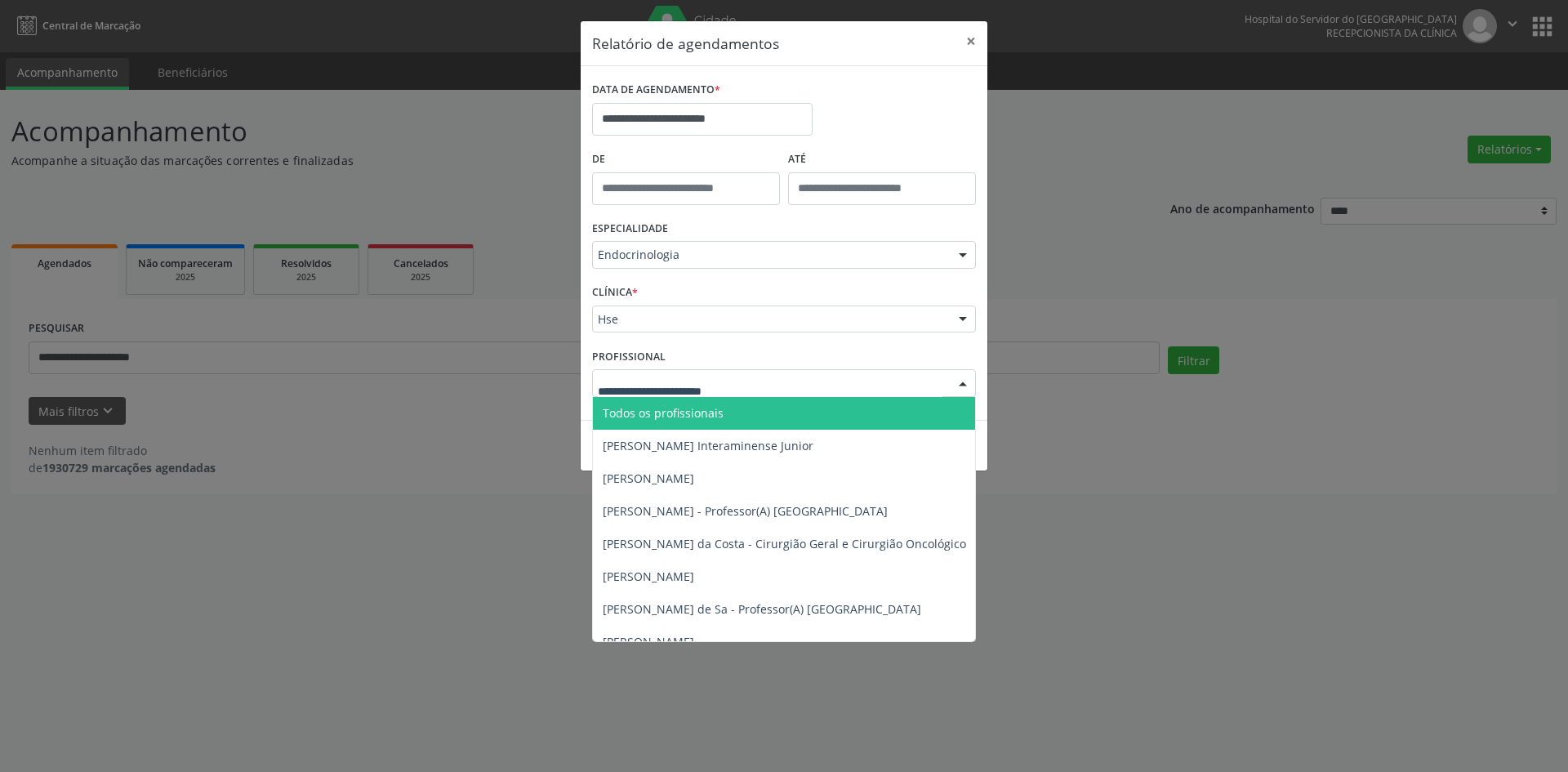
click at [859, 410] on span "Todos os profissionais" at bounding box center [868, 413] width 549 height 33
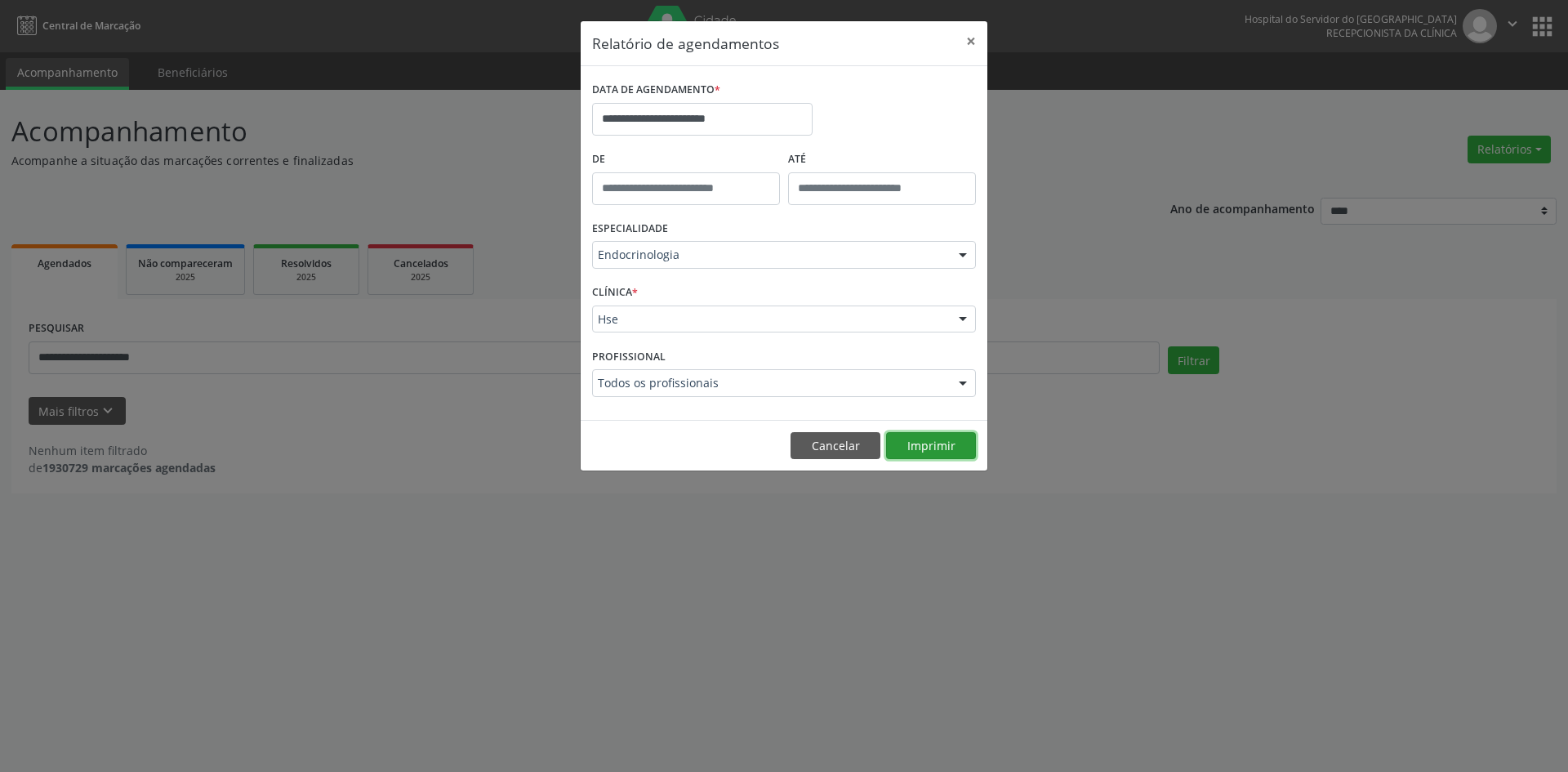
click at [935, 445] on button "Imprimir" at bounding box center [931, 446] width 89 height 28
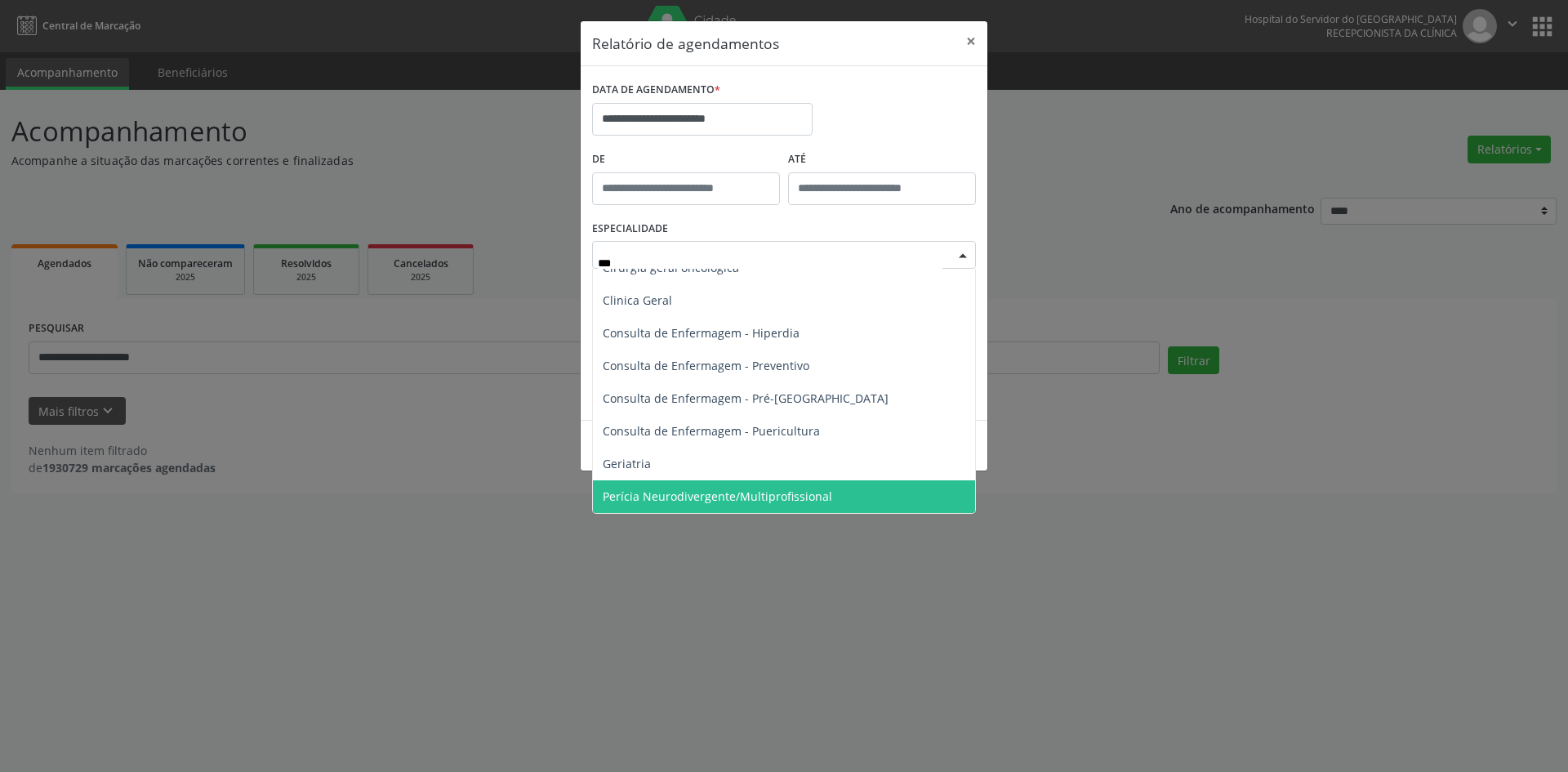
scroll to position [0, 0]
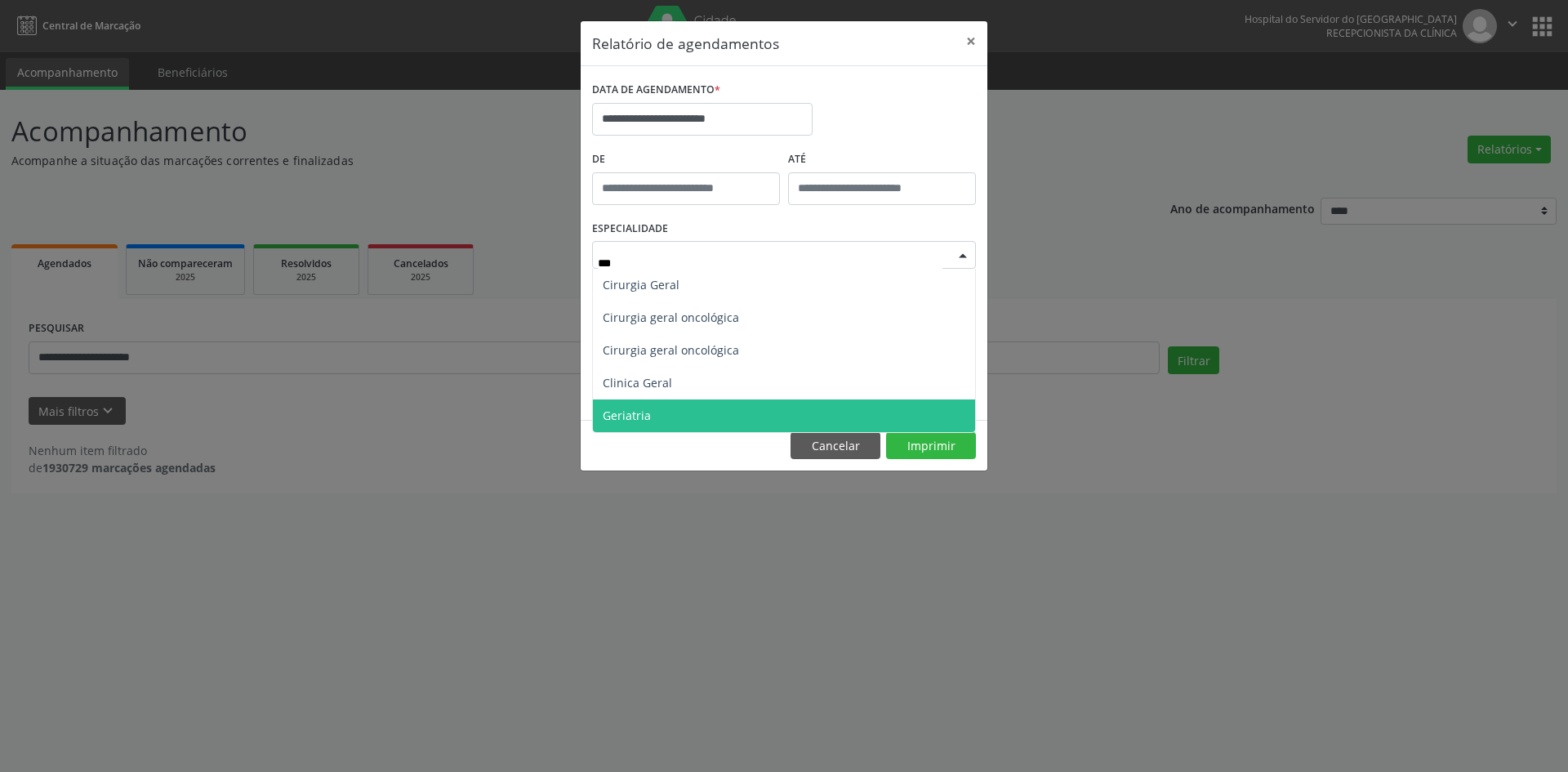
click at [697, 412] on span "Geriatria" at bounding box center [784, 416] width 382 height 33
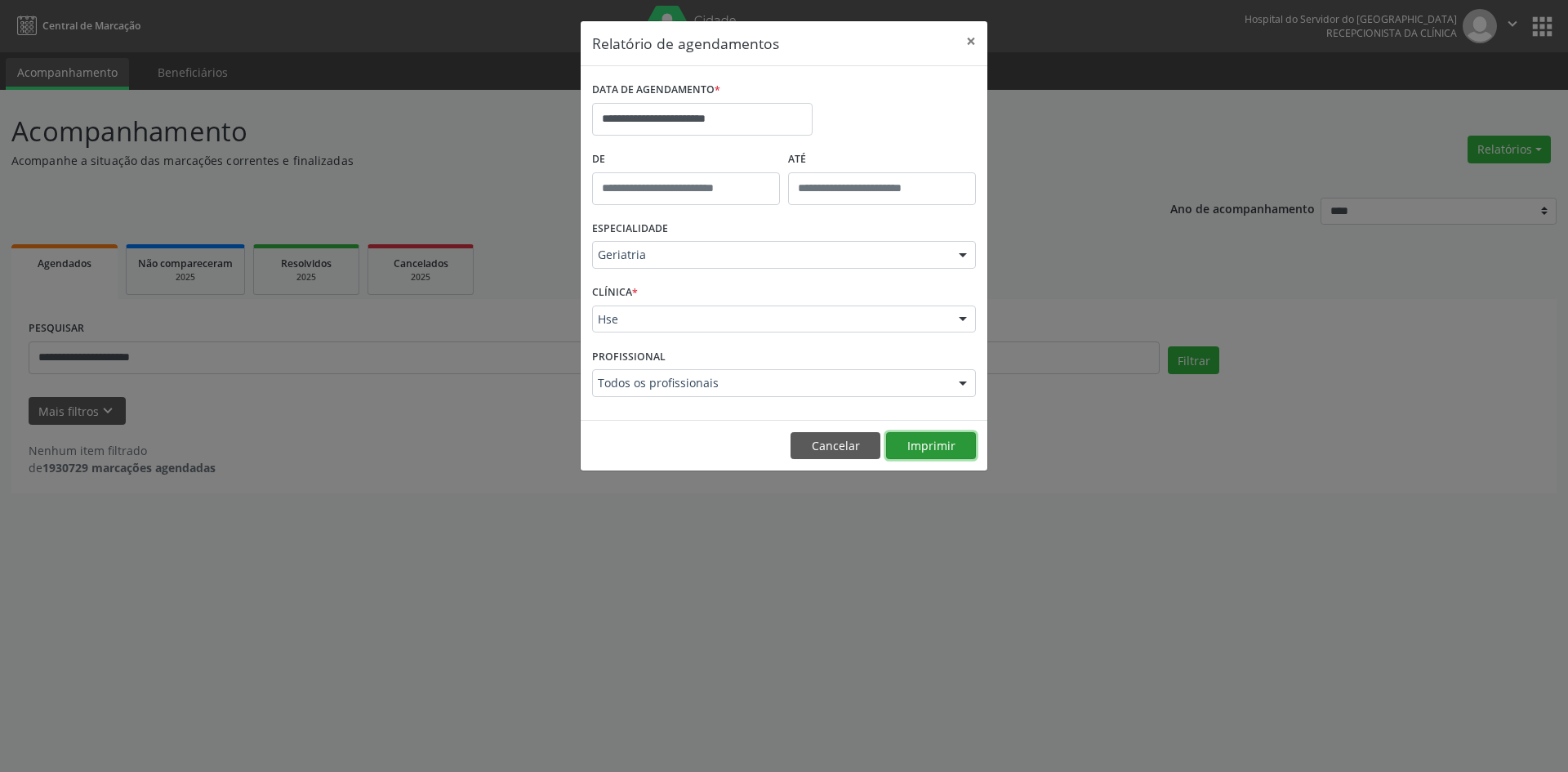
click at [924, 447] on button "Imprimir" at bounding box center [931, 446] width 89 height 28
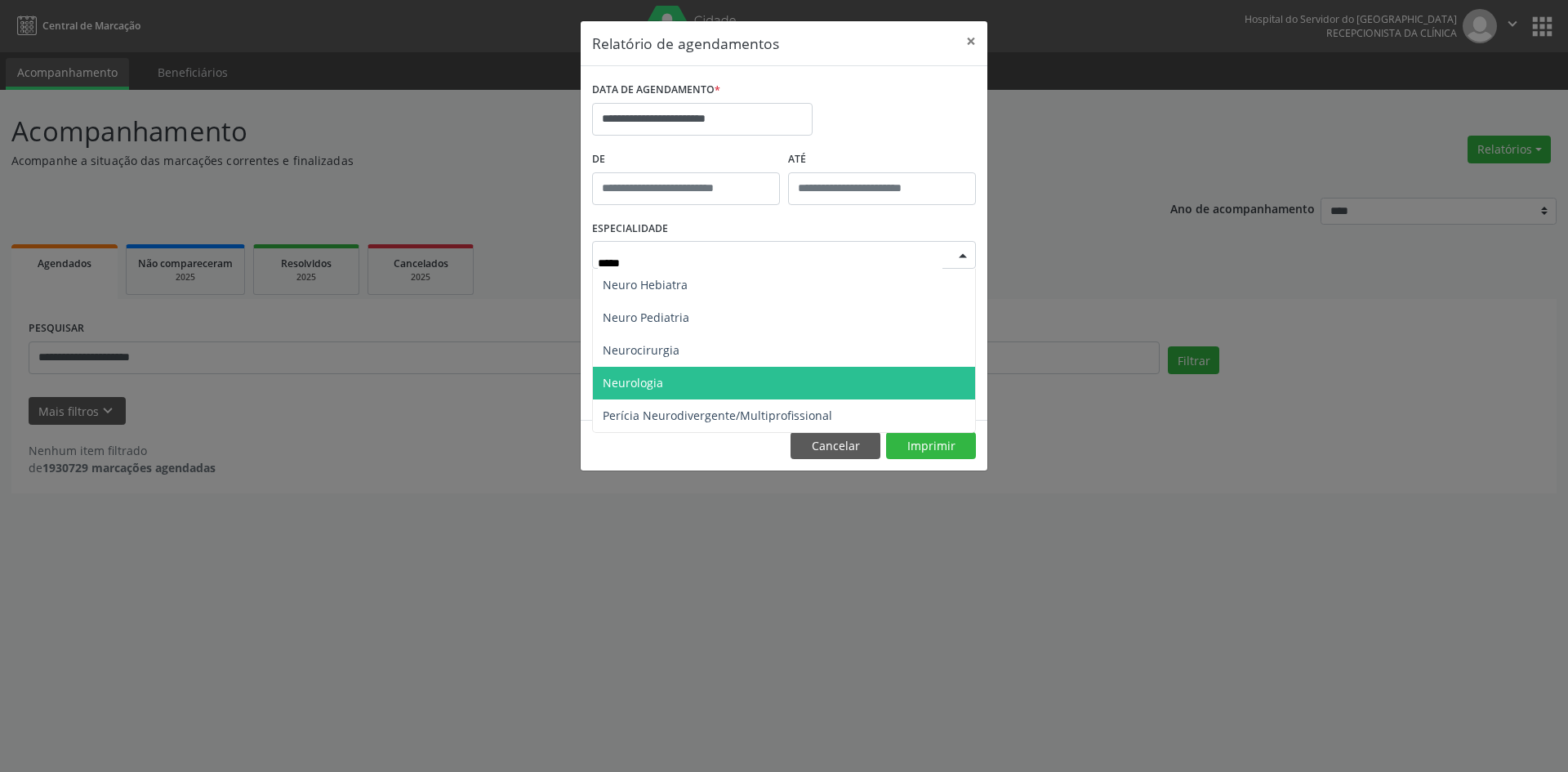
click at [782, 381] on span "Neurologia" at bounding box center [784, 383] width 382 height 33
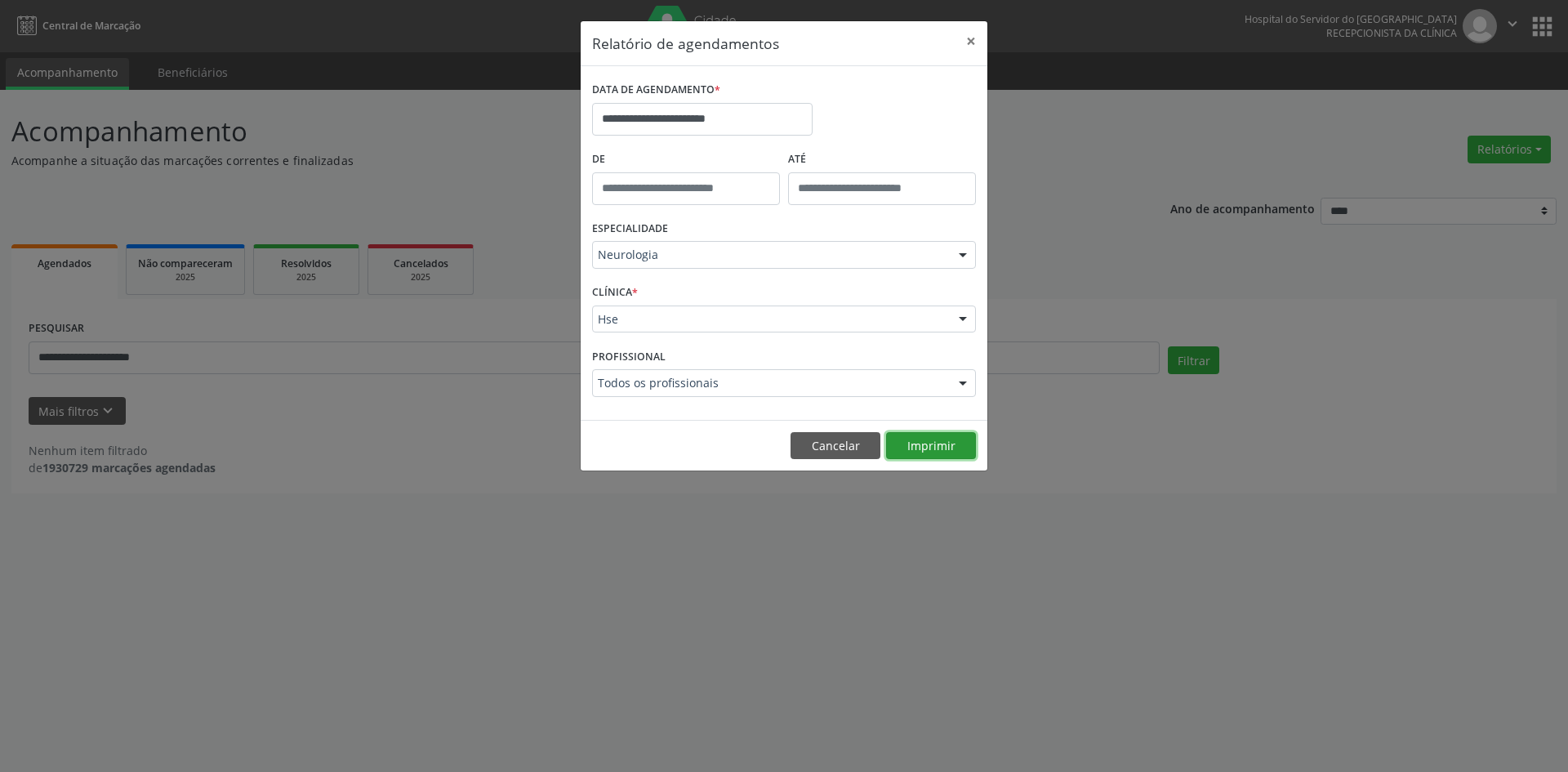
click at [922, 445] on button "Imprimir" at bounding box center [931, 446] width 89 height 28
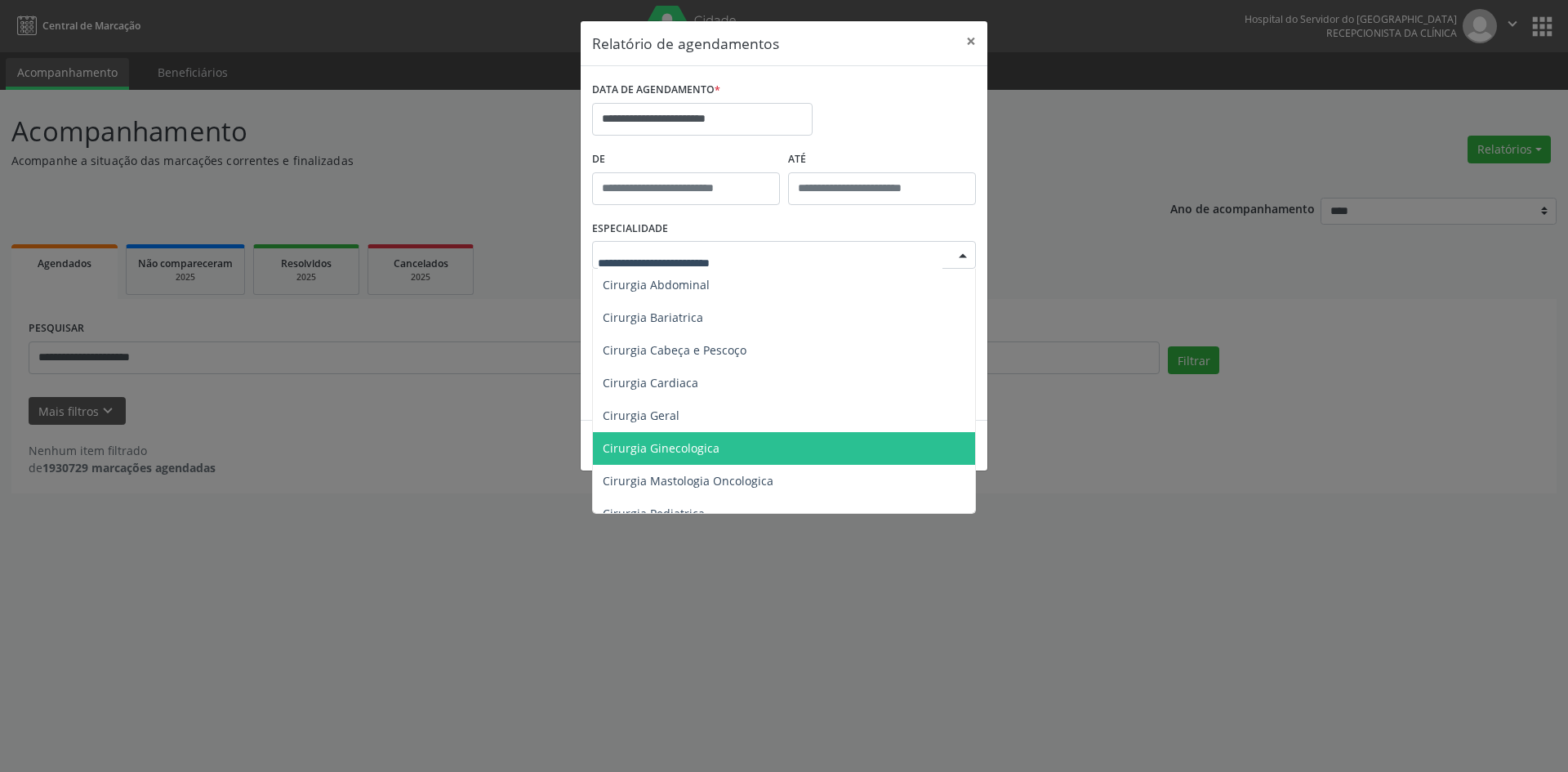
scroll to position [245, 0]
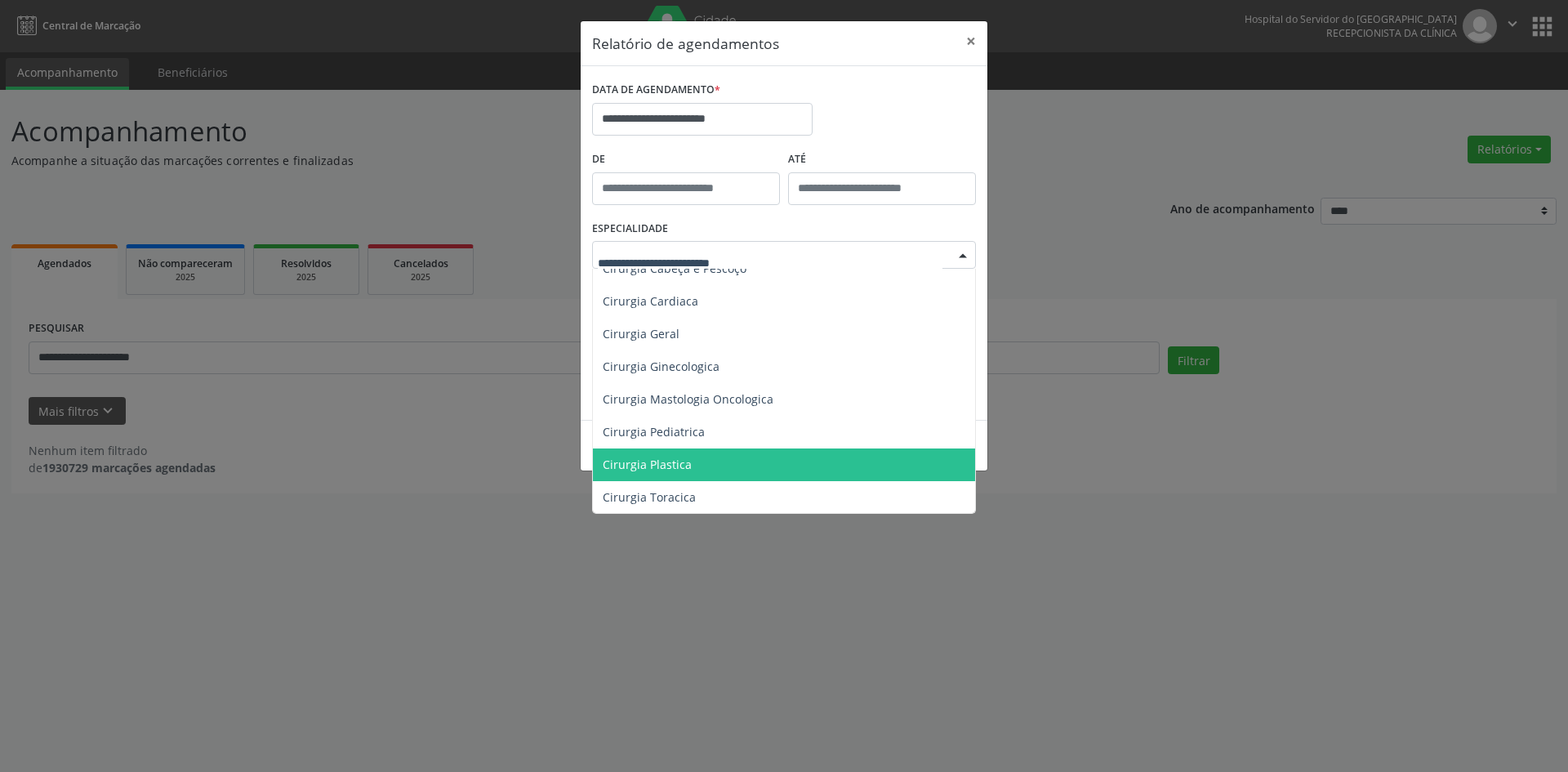
click at [755, 454] on span "Cirurgia Plastica" at bounding box center [785, 465] width 385 height 33
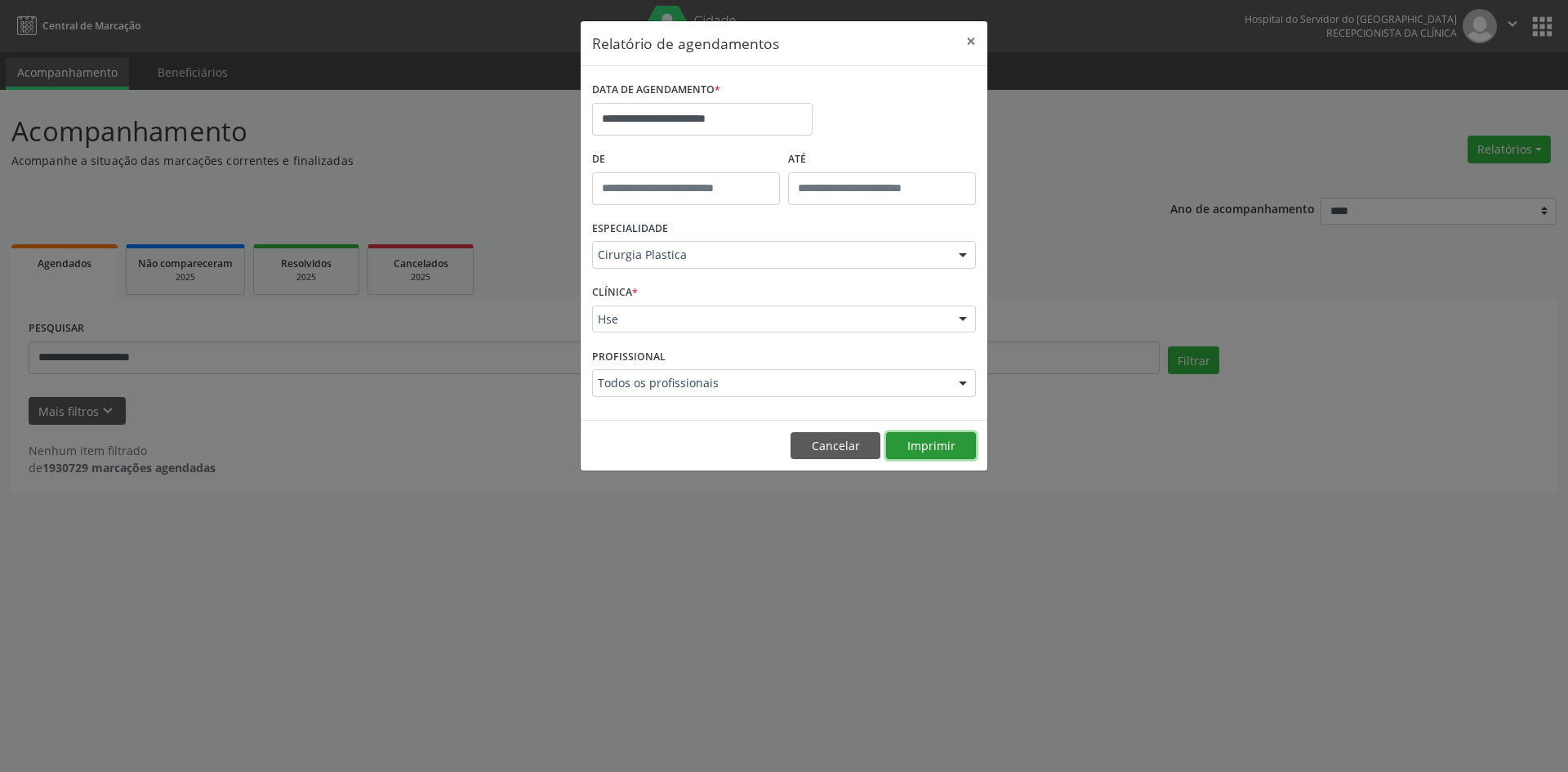
click at [928, 450] on button "Imprimir" at bounding box center [931, 446] width 89 height 28
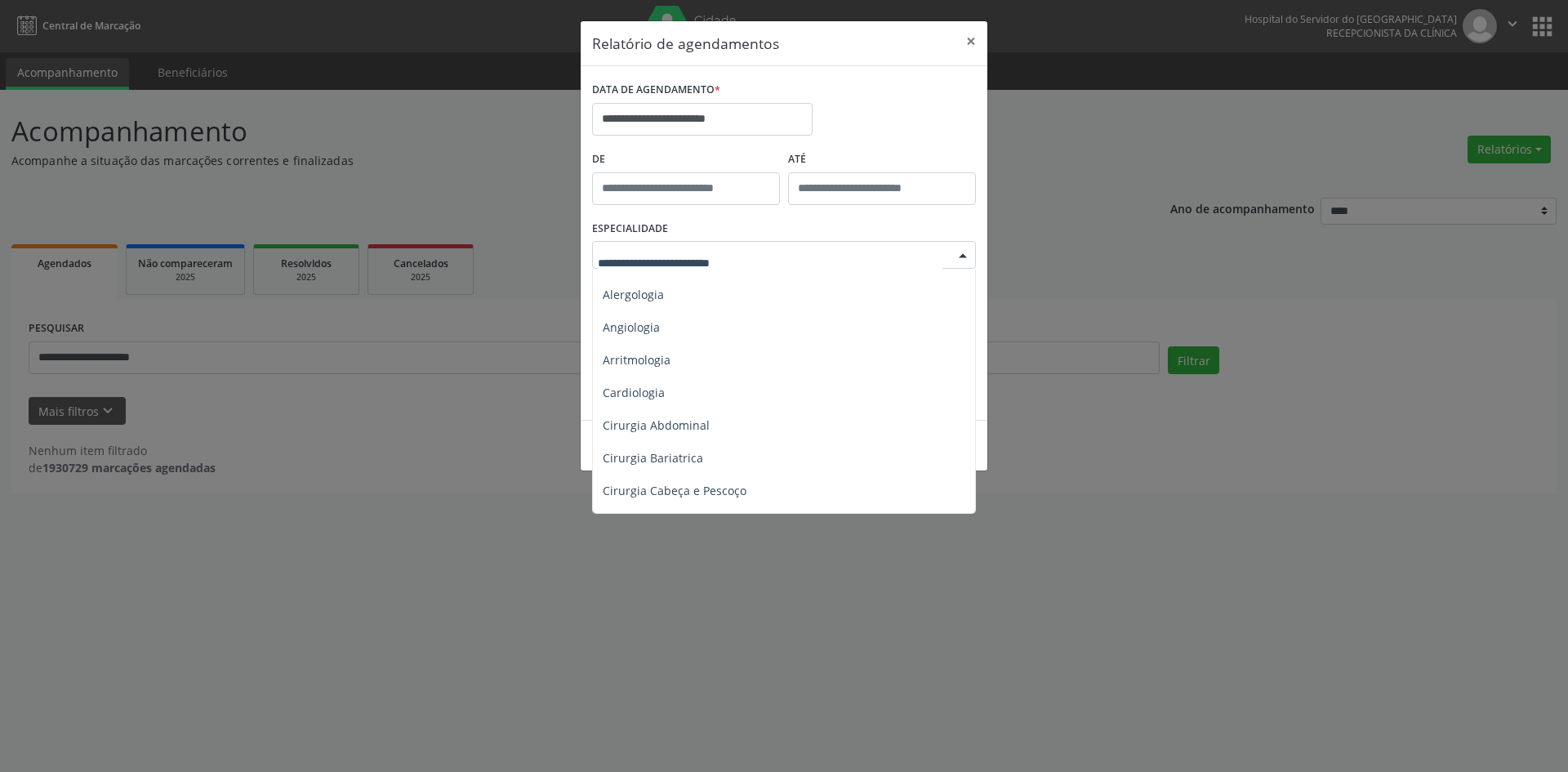
scroll to position [0, 0]
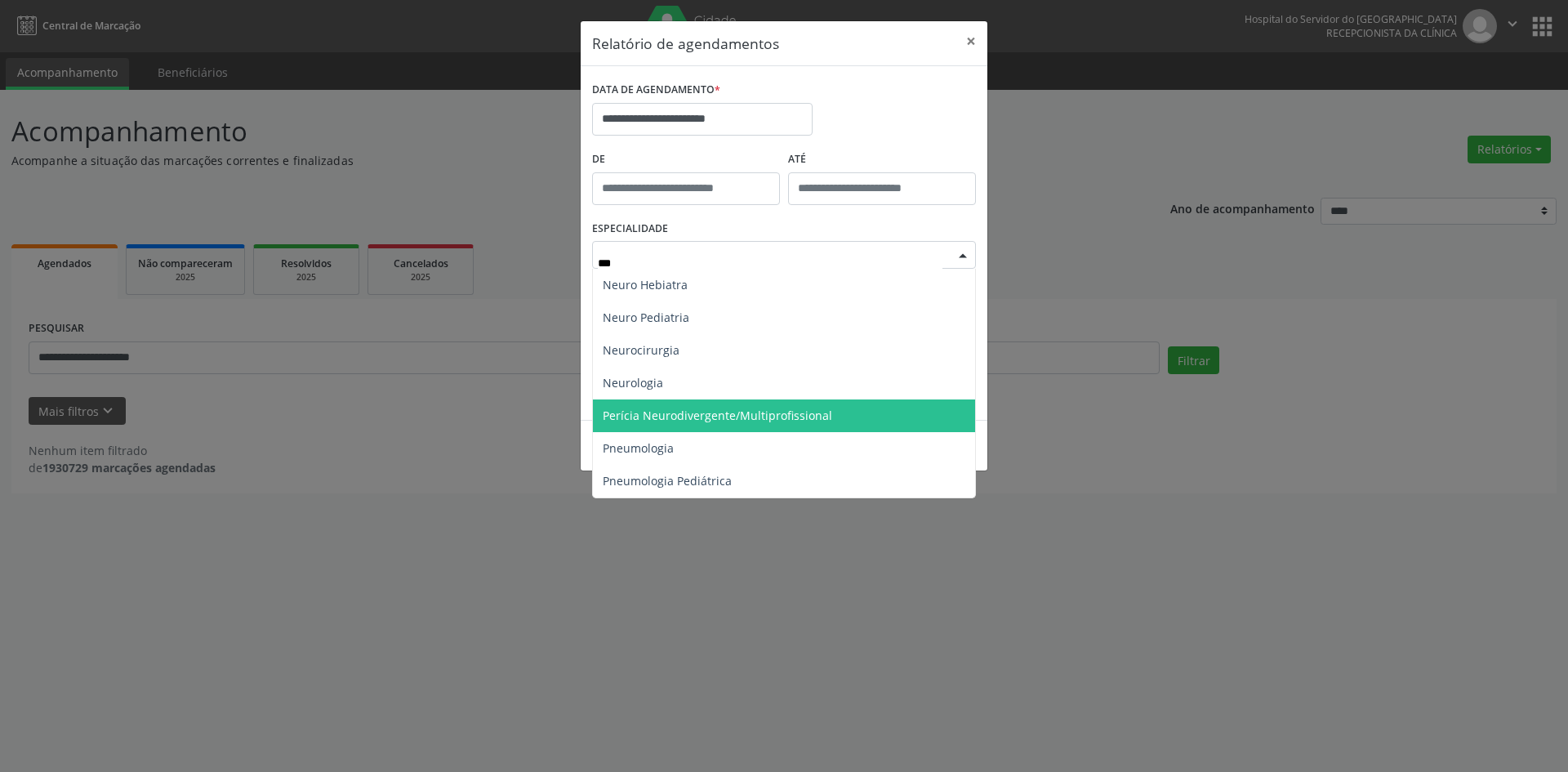
type input "****"
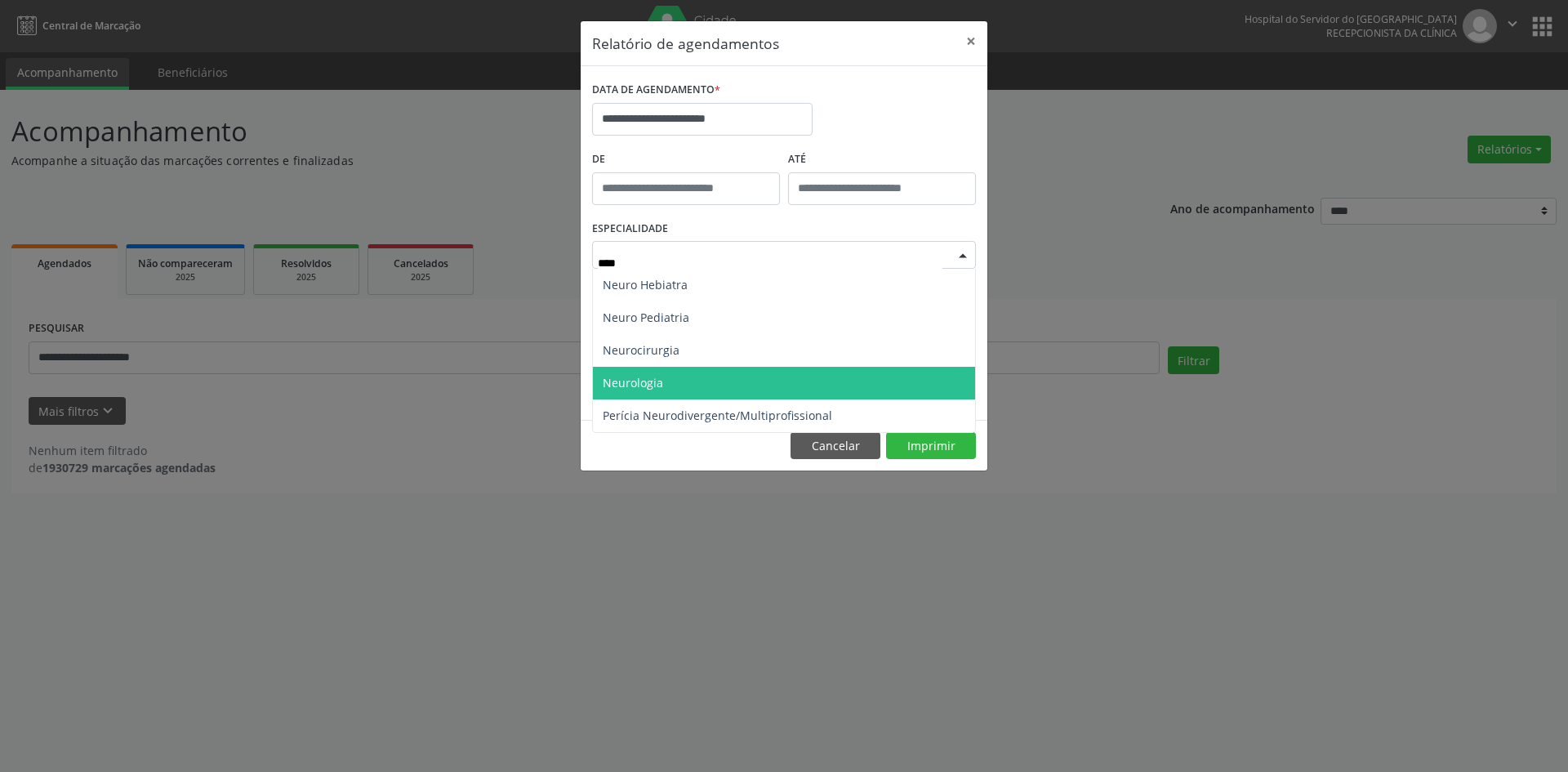
click at [696, 378] on span "Neurologia" at bounding box center [784, 383] width 382 height 33
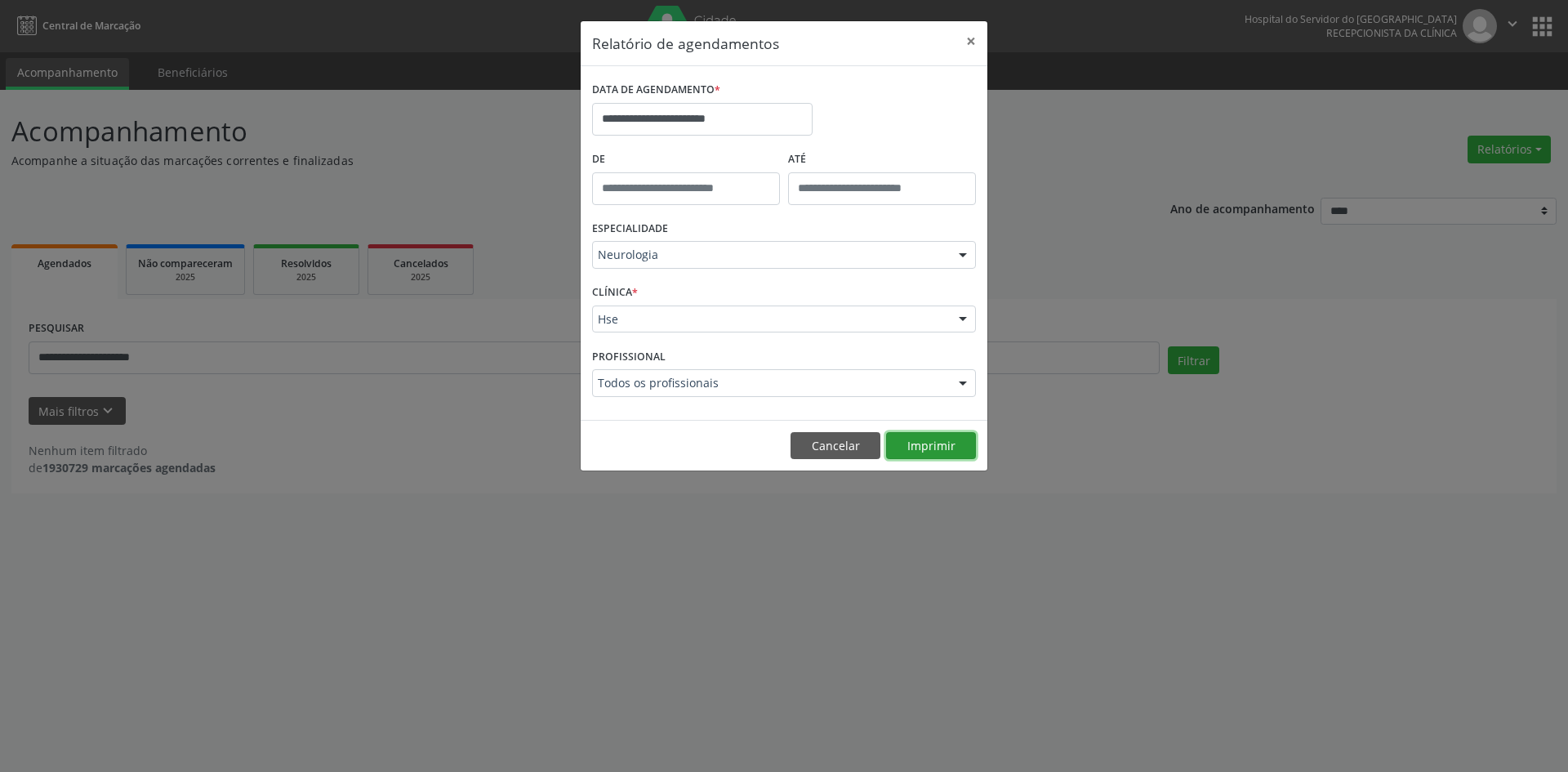
click at [934, 446] on button "Imprimir" at bounding box center [931, 446] width 89 height 28
click at [942, 443] on button "Imprimir" at bounding box center [931, 446] width 89 height 28
